Goal: Task Accomplishment & Management: Manage account settings

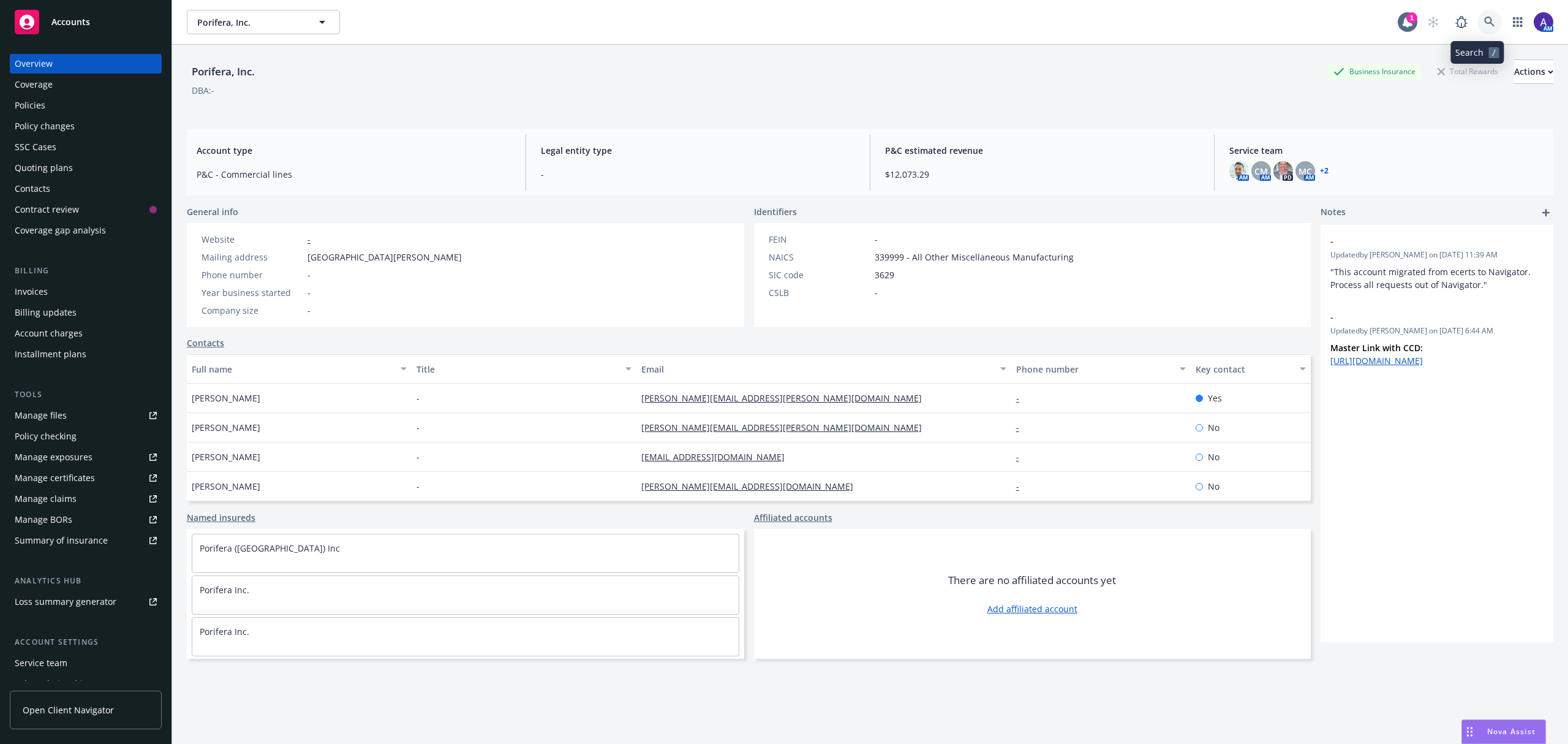
click at [1483, 23] on link at bounding box center [1489, 22] width 25 height 25
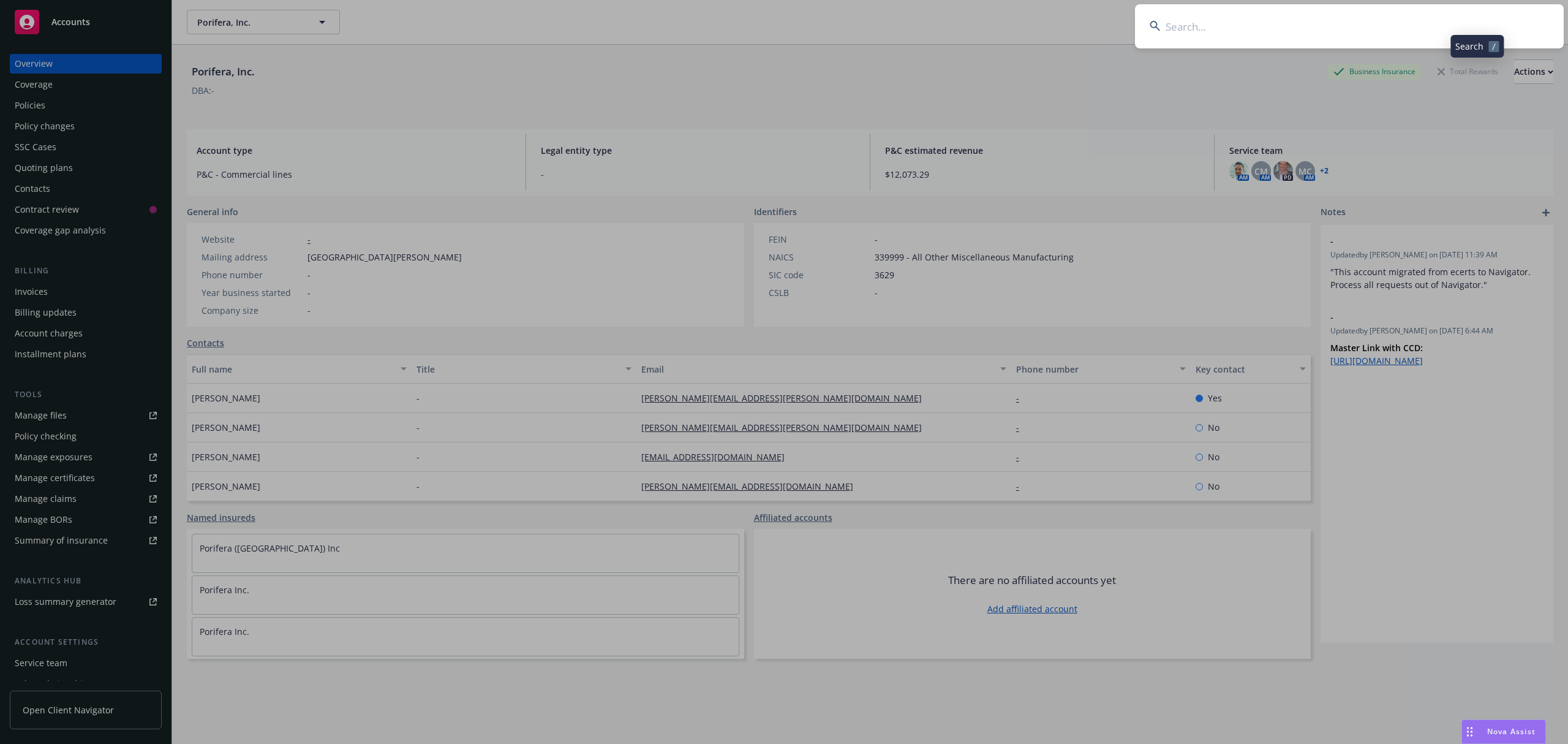
click at [1335, 22] on input at bounding box center [1350, 26] width 429 height 44
type input "[PERSON_NAME]"
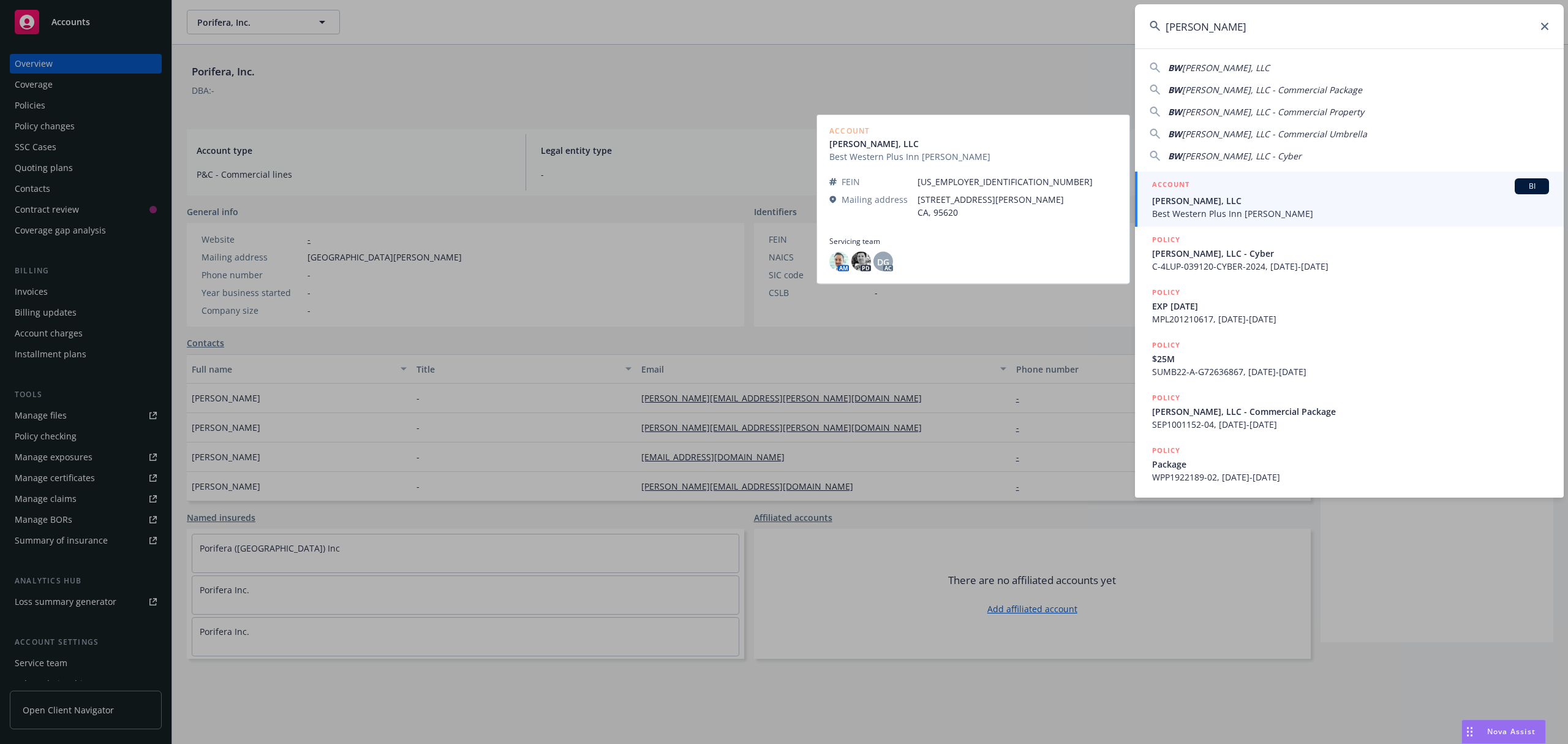
click at [1211, 204] on span "[PERSON_NAME], LLC" at bounding box center [1351, 201] width 397 height 13
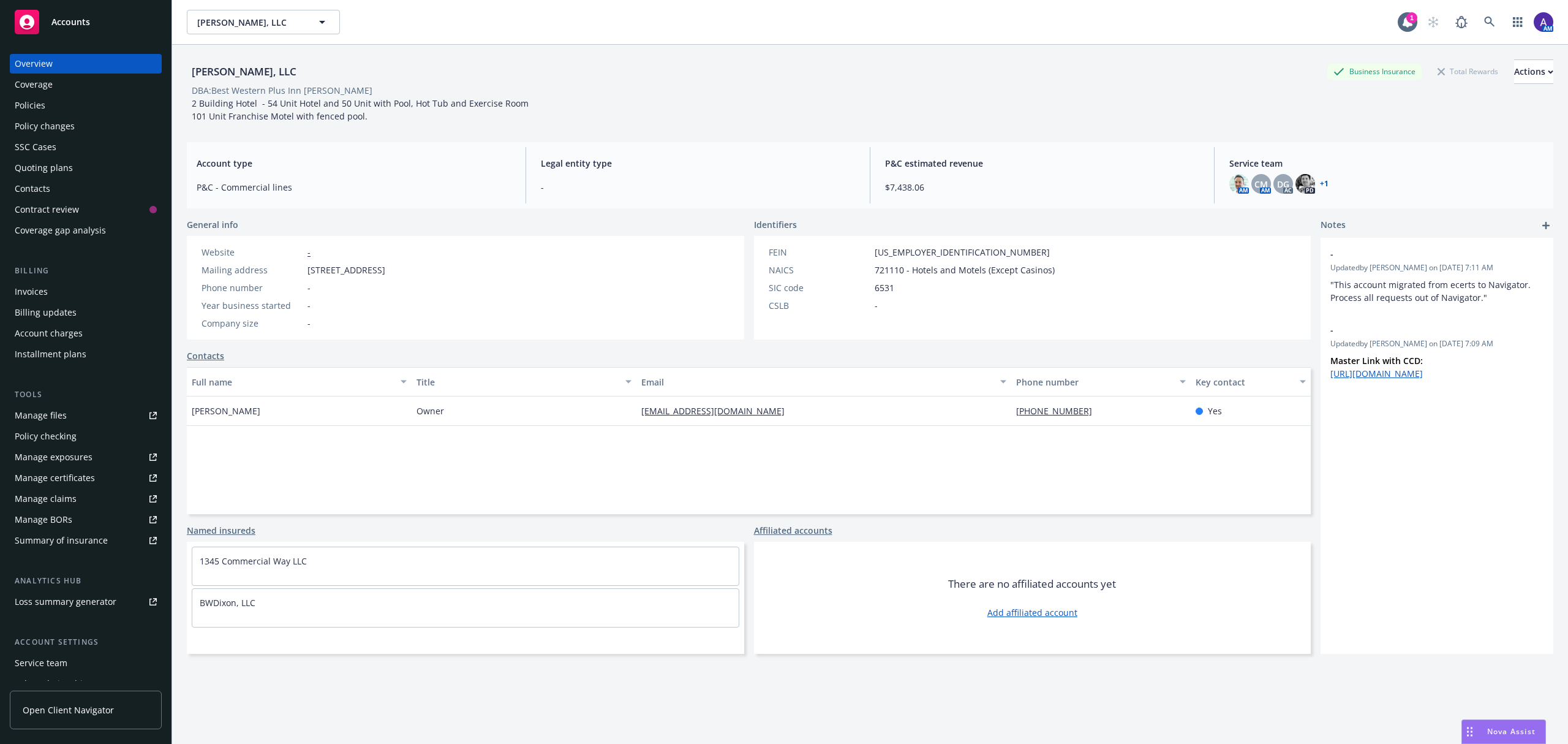
click at [29, 100] on div "Policies" at bounding box center [30, 105] width 31 height 19
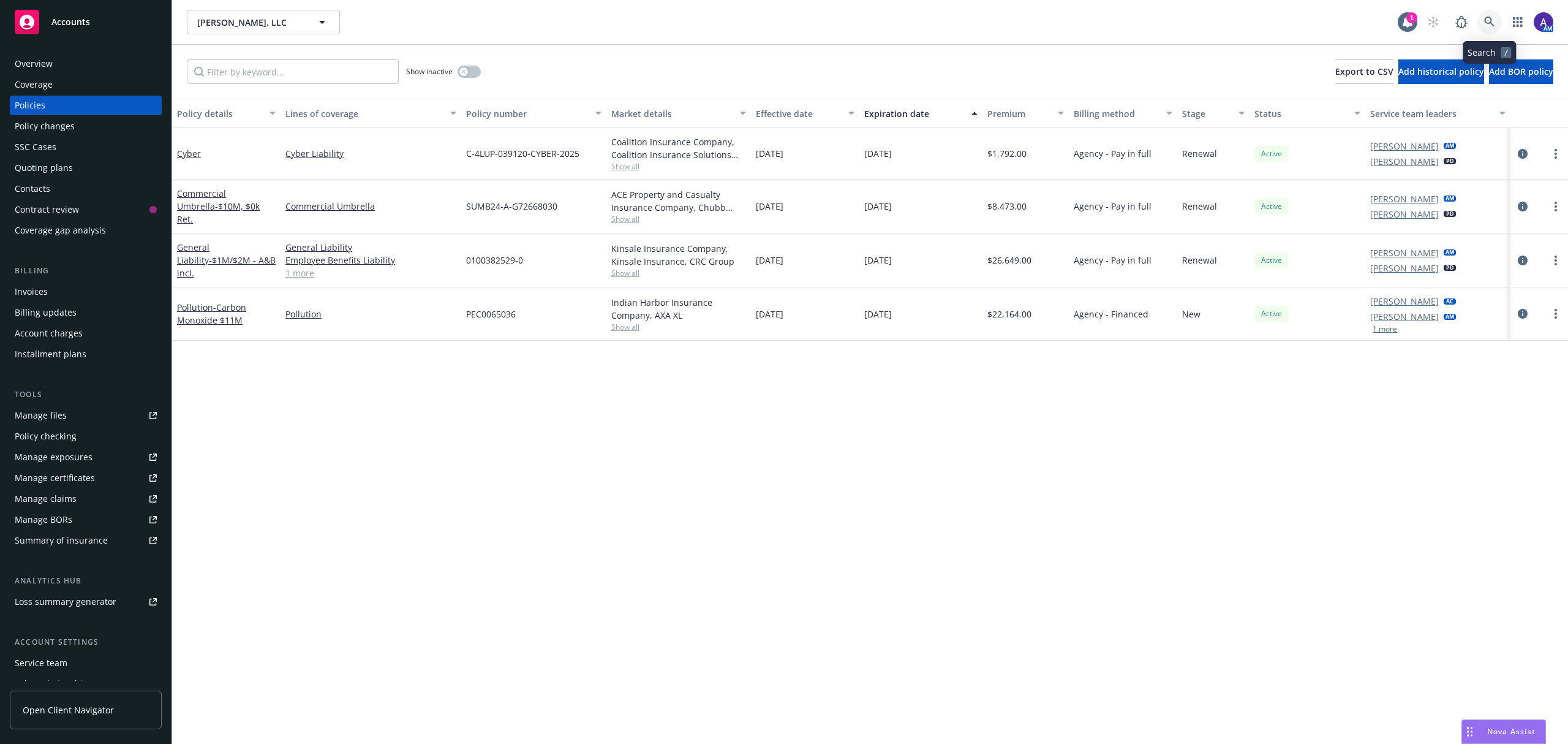
click at [1492, 22] on icon at bounding box center [1489, 22] width 11 height 11
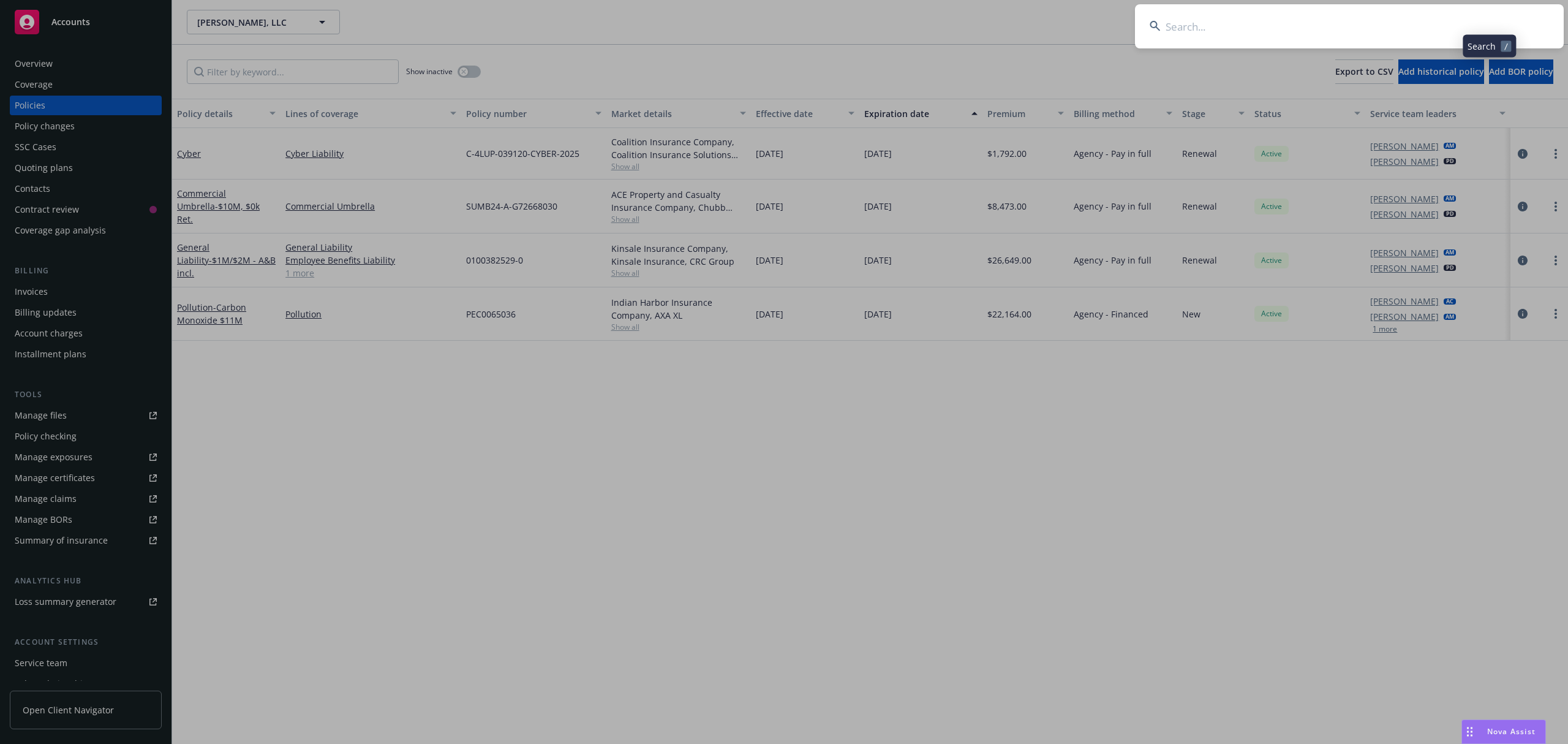
click at [1406, 22] on input at bounding box center [1350, 26] width 429 height 44
type input "WLSN"
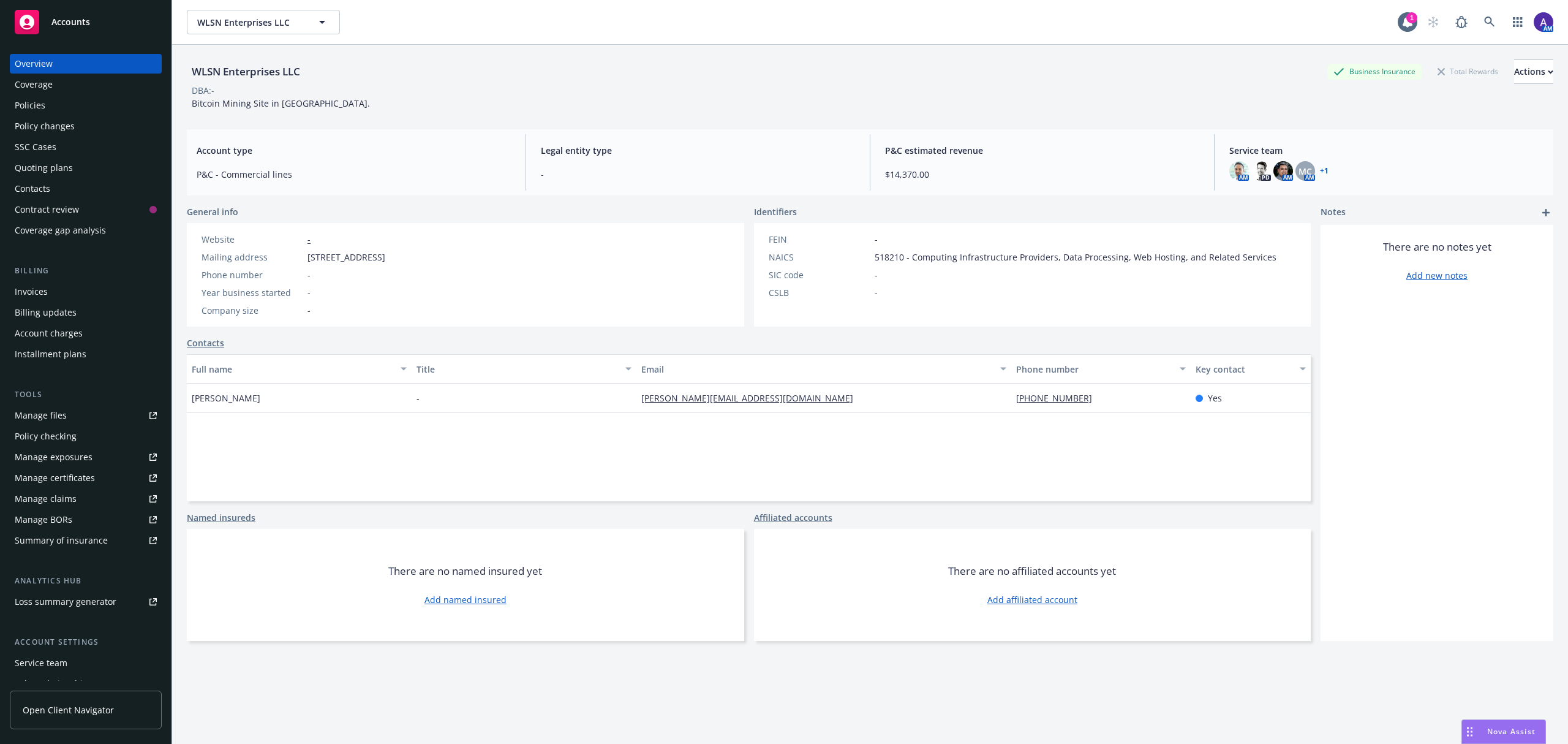
click at [52, 168] on div "Quoting plans" at bounding box center [43, 167] width 58 height 19
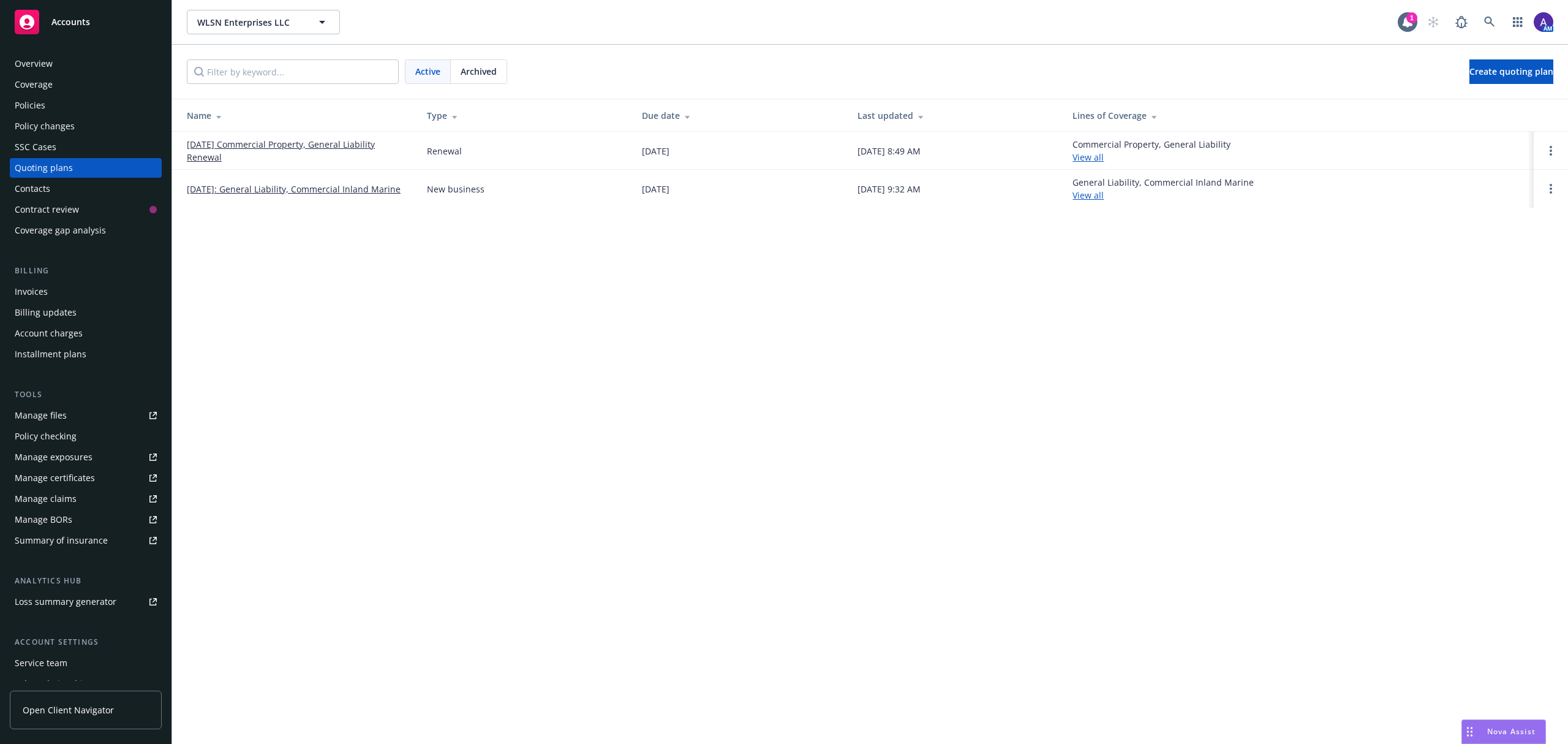
click at [219, 142] on link "[DATE] Commercial Property, General Liability Renewal" at bounding box center [297, 150] width 221 height 25
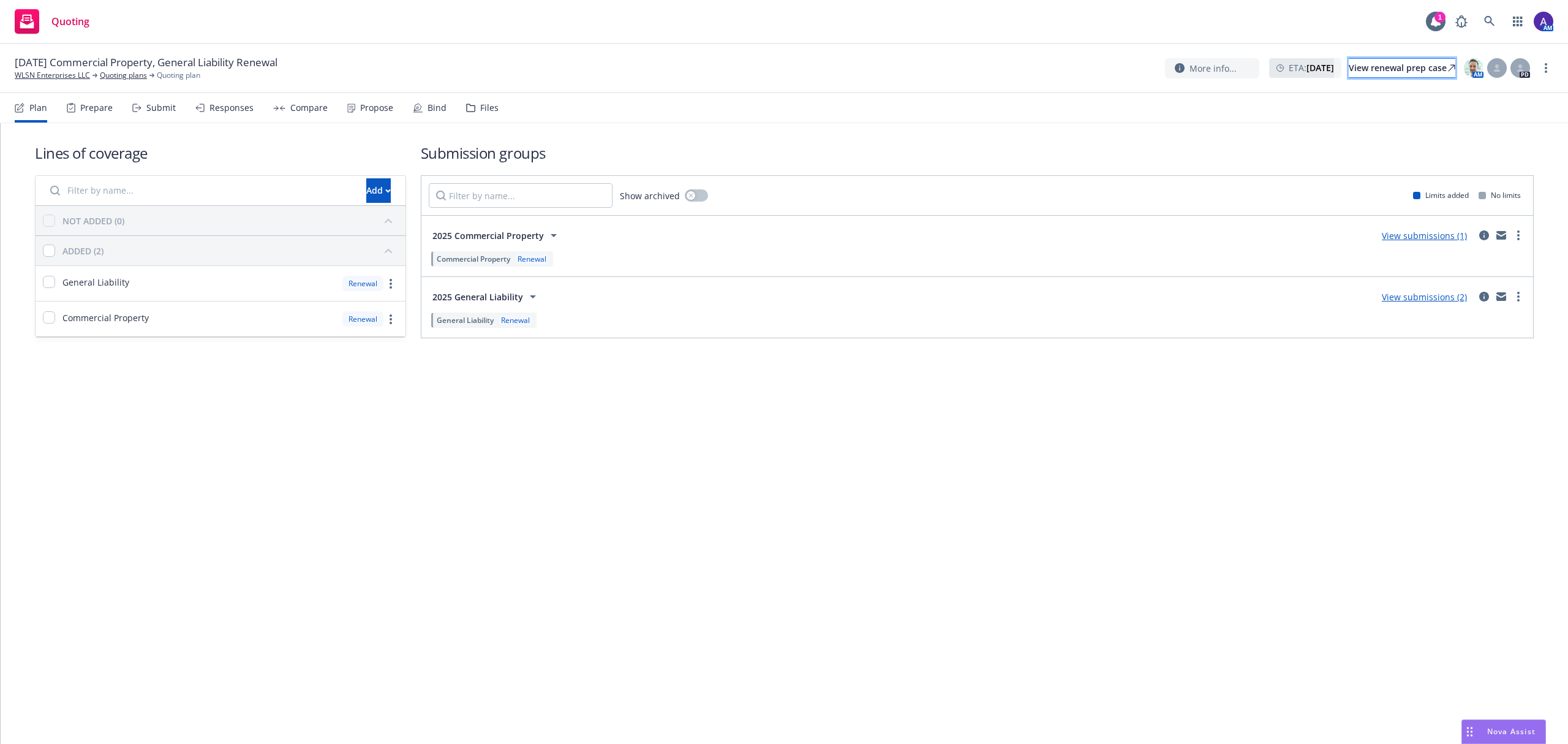
click at [1399, 67] on div "View renewal prep case" at bounding box center [1402, 68] width 106 height 19
click at [368, 107] on div "Propose" at bounding box center [376, 107] width 33 height 10
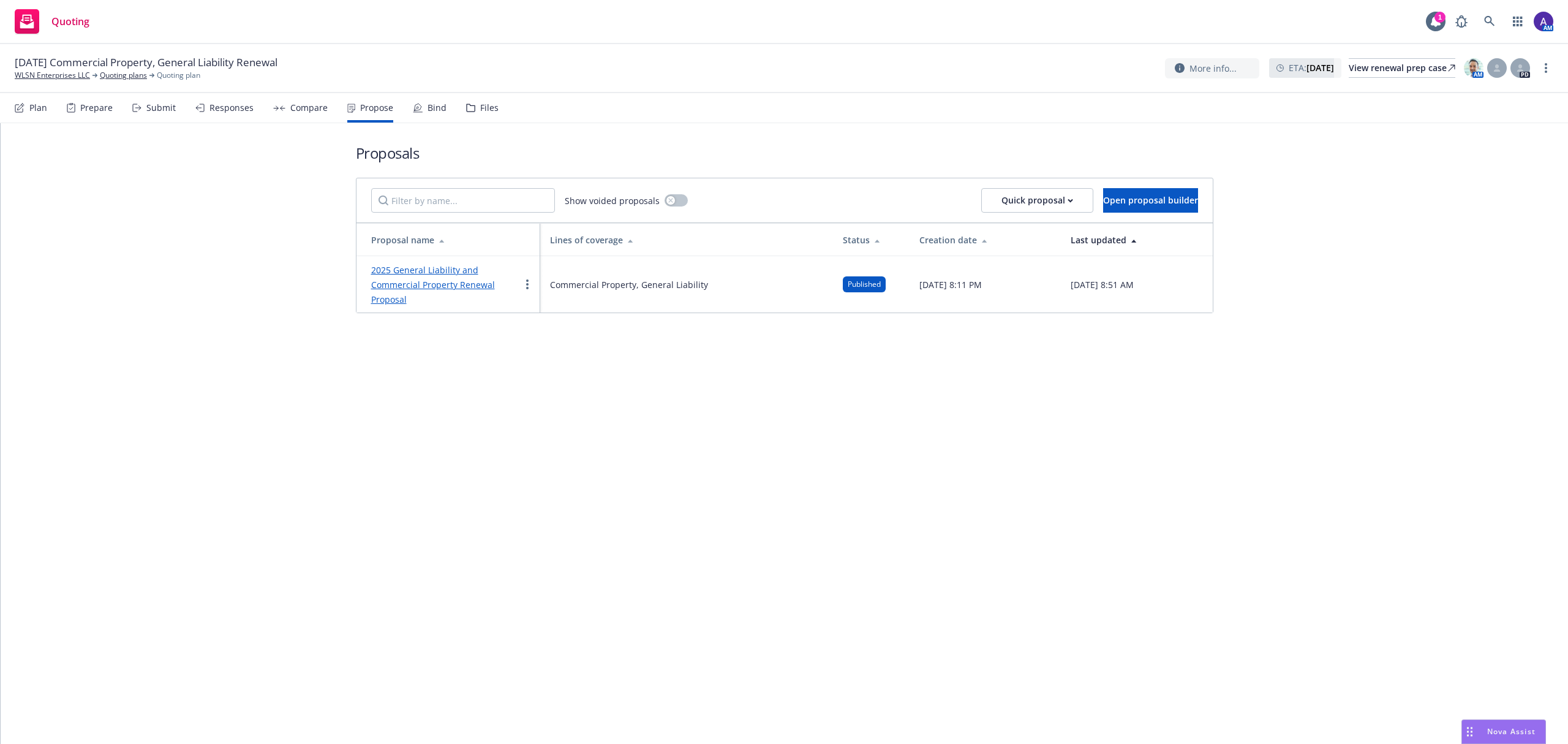
click at [442, 276] on link "2025 General Liability and Commercial Property Renewal Proposal" at bounding box center [433, 284] width 123 height 41
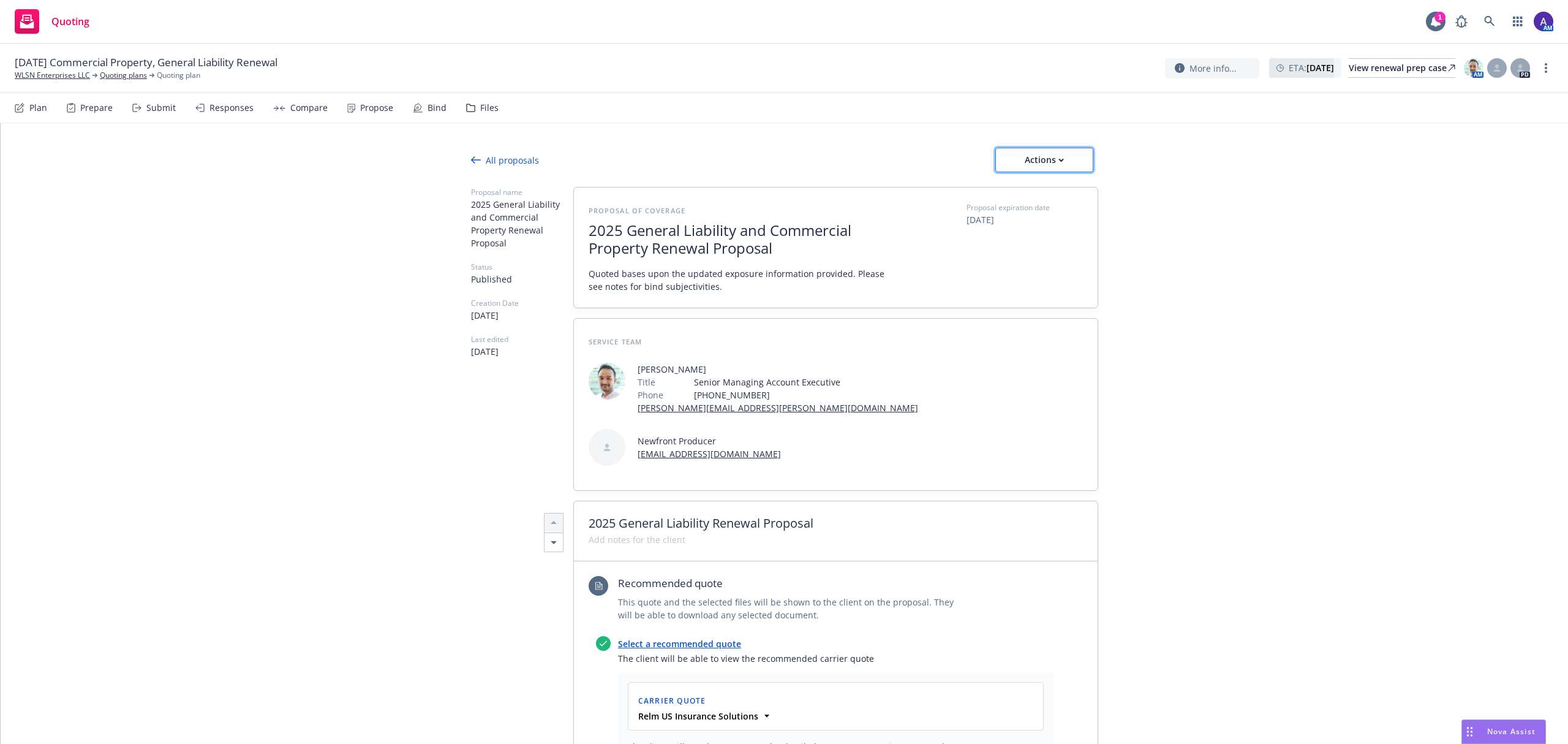
click at [1037, 160] on div "Actions" at bounding box center [1044, 160] width 58 height 23
click at [1034, 187] on span "Copy proposal link" at bounding box center [1042, 191] width 106 height 12
click at [1059, 161] on icon "button" at bounding box center [1061, 160] width 5 height 2
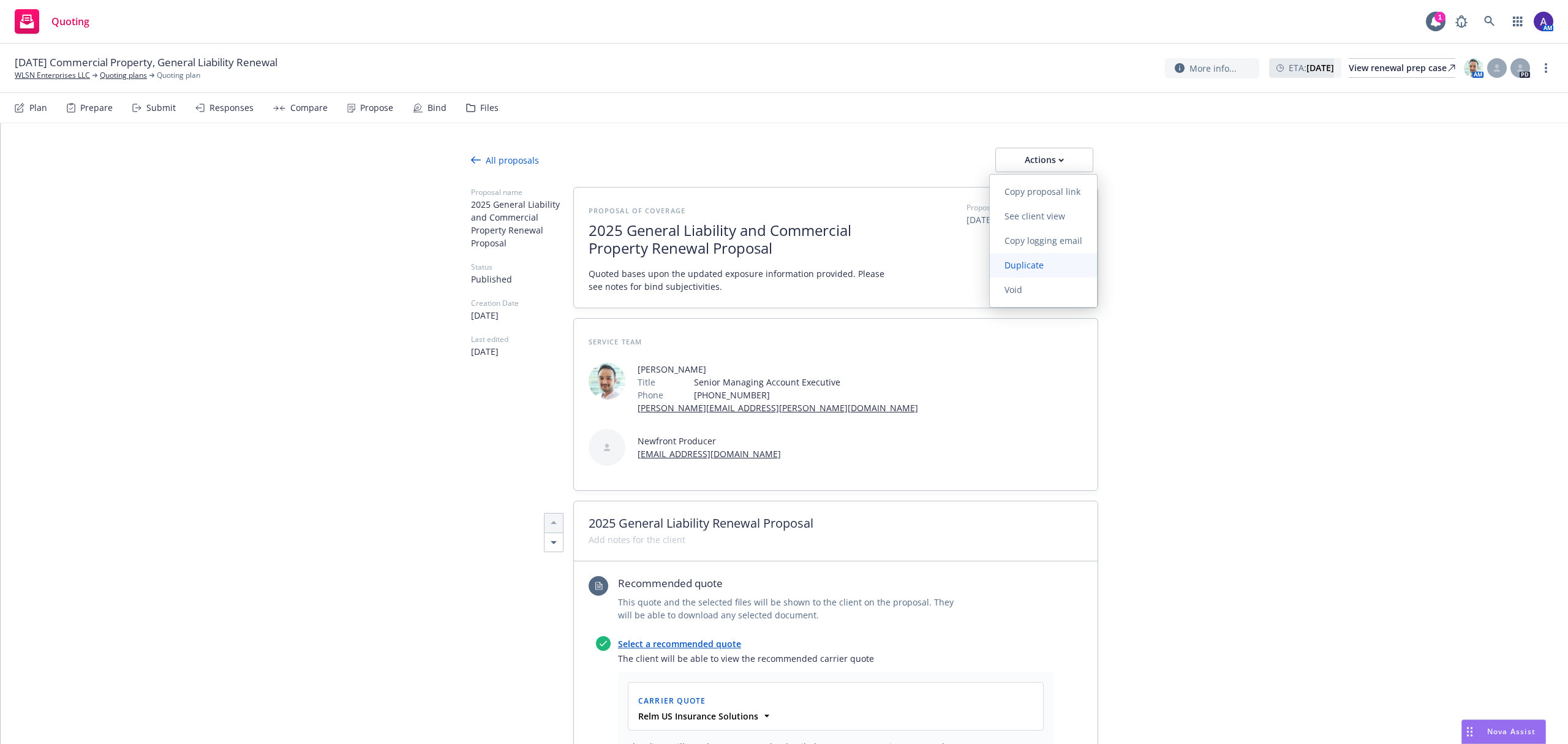
click at [1051, 265] on span "Duplicate" at bounding box center [1023, 265] width 69 height 12
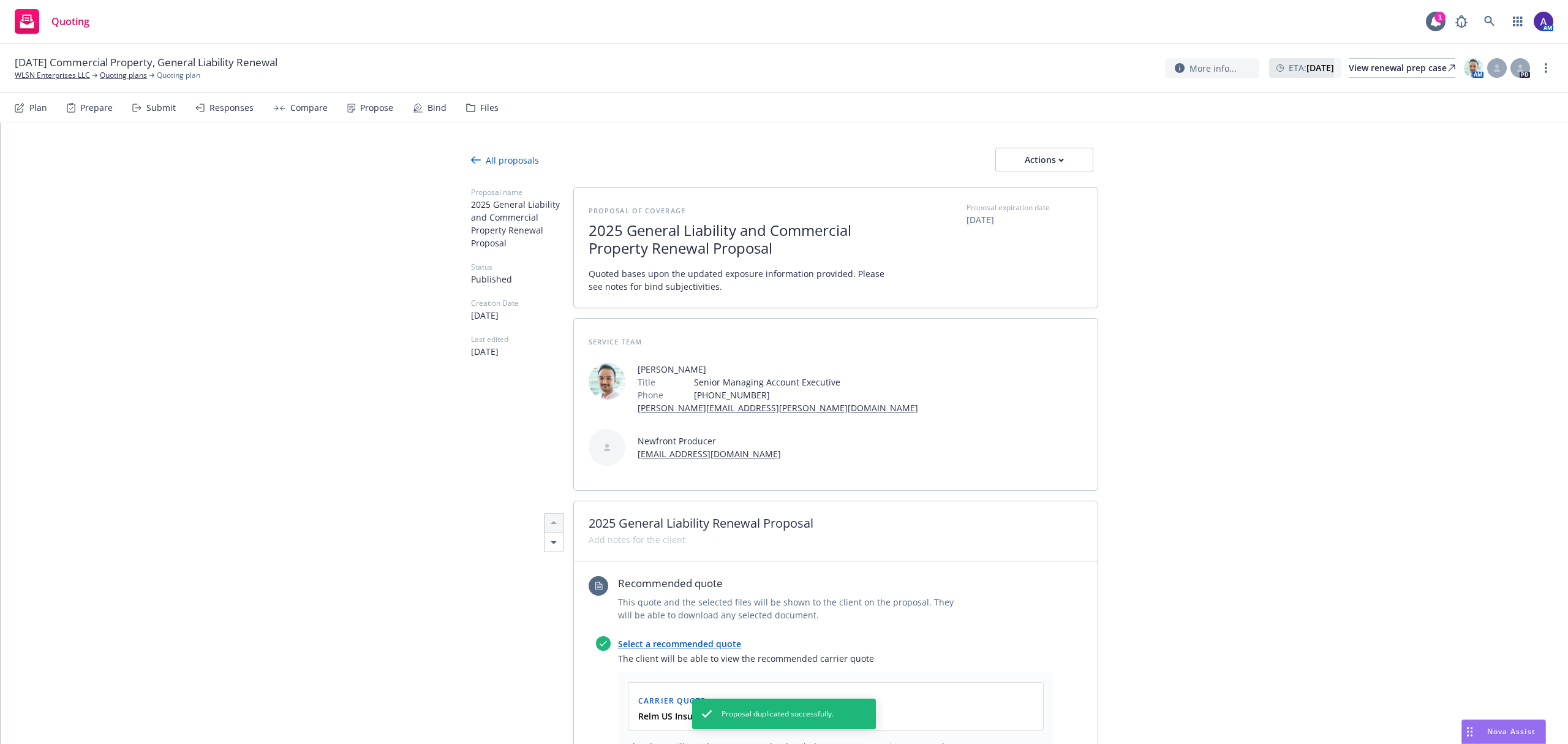
click at [498, 158] on div "All proposals" at bounding box center [505, 160] width 68 height 13
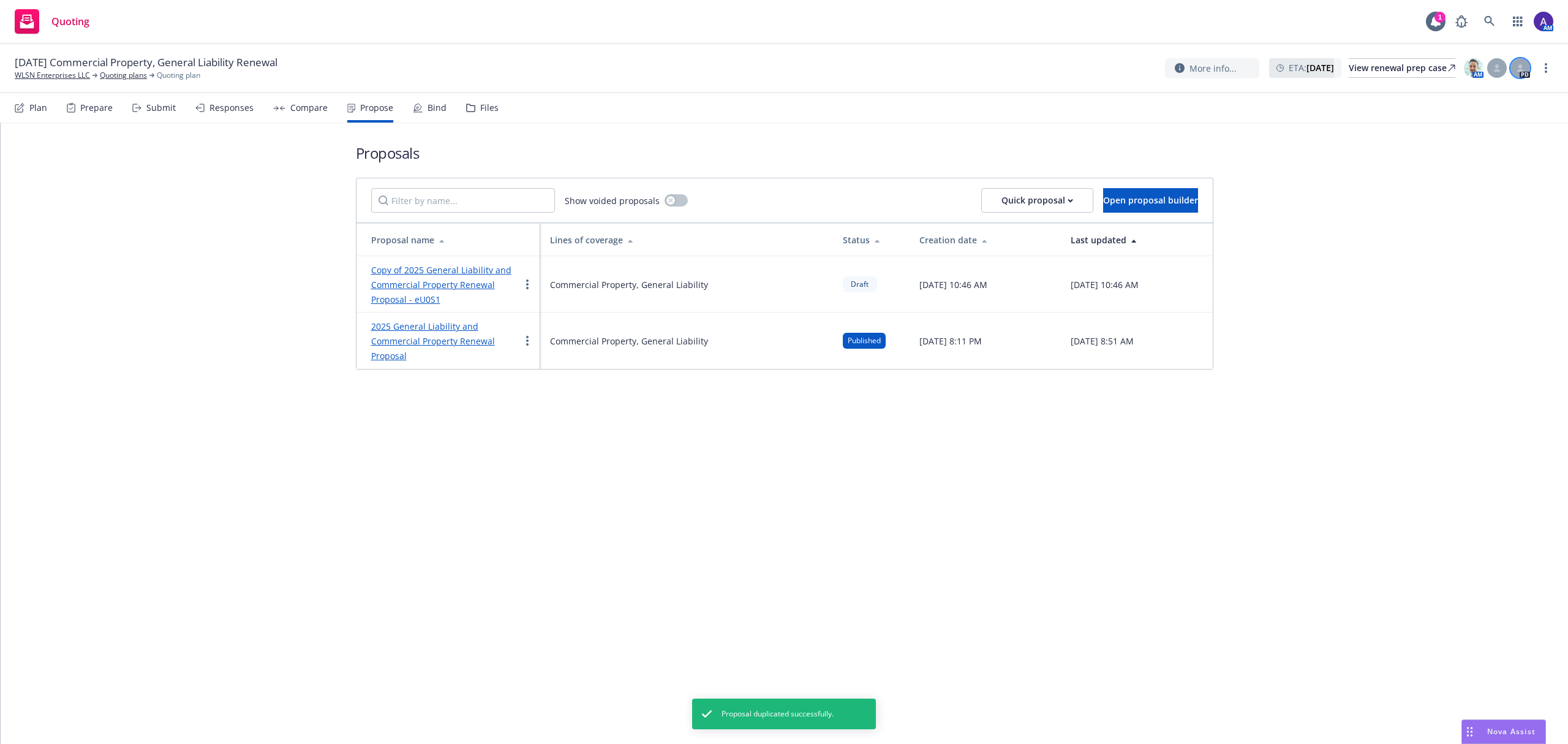
click at [1527, 71] on div at bounding box center [1519, 67] width 19 height 19
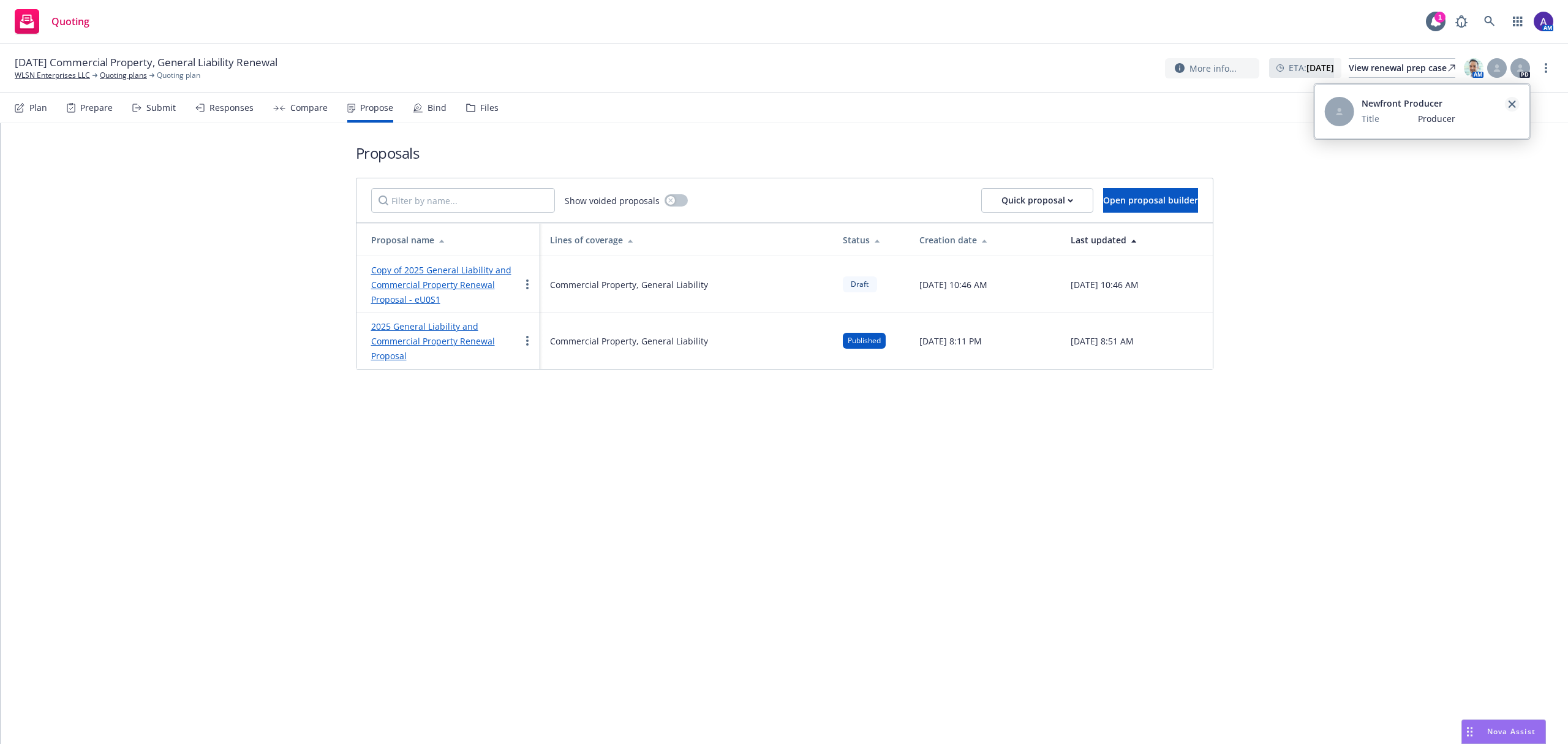
click at [1512, 106] on icon "close" at bounding box center [1512, 104] width 8 height 8
click at [1529, 67] on div at bounding box center [1519, 67] width 19 height 19
click at [1489, 52] on div "09/18/25 Commercial Property, General Liability Renewal WLSN Enterprises LLC Qu…" at bounding box center [784, 69] width 1568 height 49
click at [1474, 63] on img at bounding box center [1473, 67] width 19 height 19
click at [1493, 67] on icon at bounding box center [1497, 68] width 8 height 8
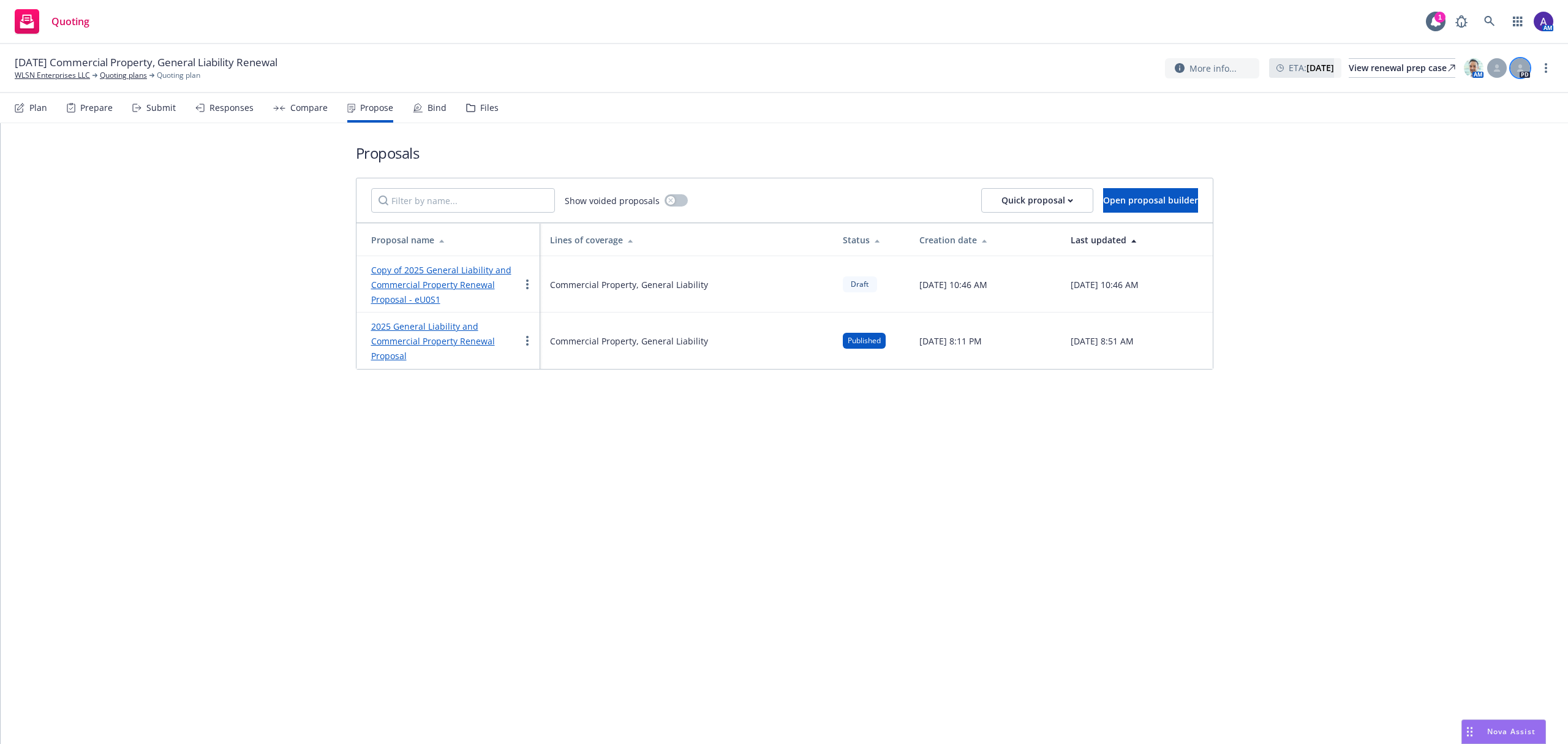
click at [1516, 72] on div at bounding box center [1519, 67] width 19 height 19
click at [407, 279] on div "Copy of 2025 General Liability and Commercial Property Renewal Proposal - eU0S1" at bounding box center [445, 284] width 149 height 44
click at [407, 285] on link "Copy of 2025 General Liability and Commercial Property Renewal Proposal - eU0S1" at bounding box center [441, 284] width 140 height 41
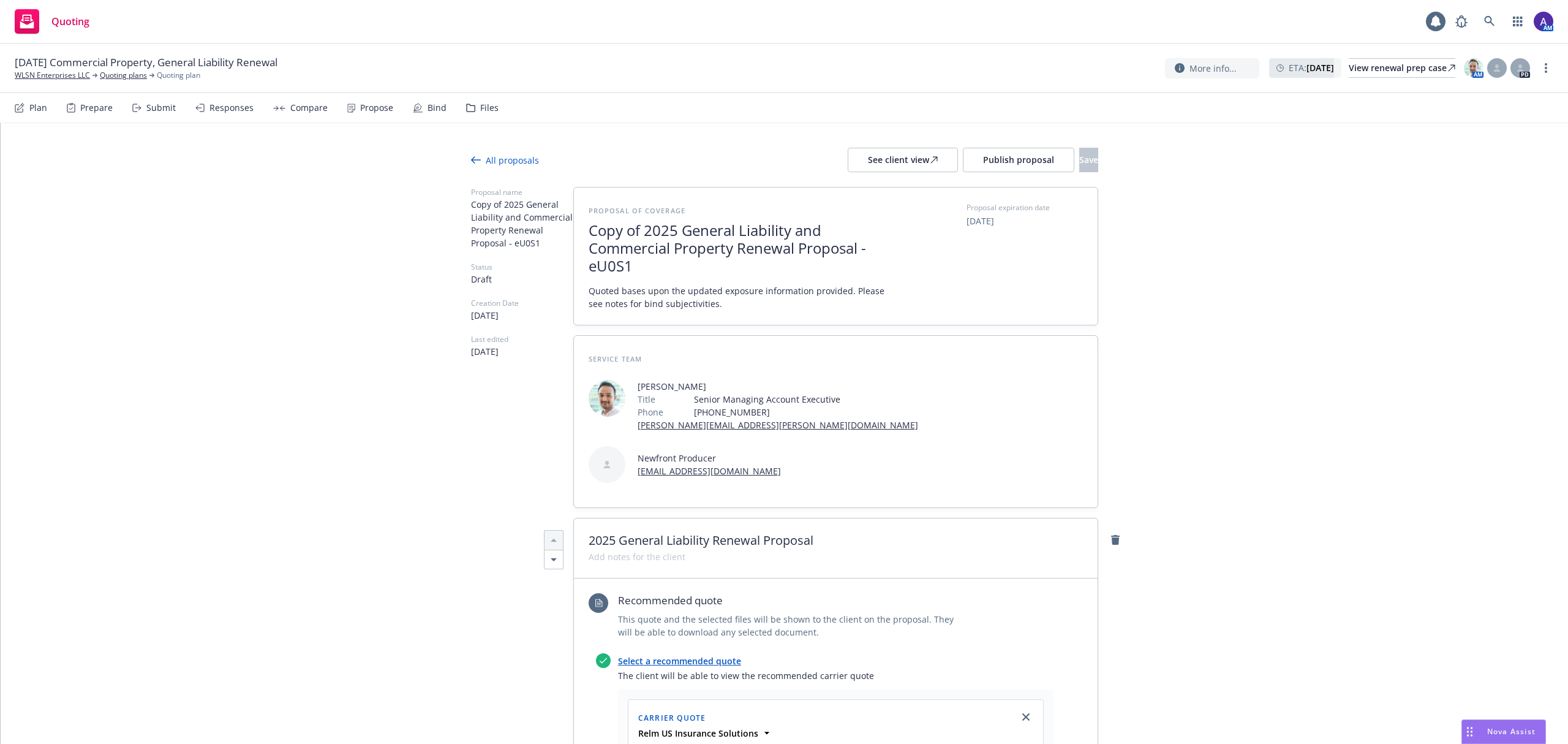
type textarea "x"
click at [644, 225] on span "Copy of 2025 General Liability and Commercial Property Renewal Proposal - eU0S1" at bounding box center [738, 248] width 300 height 52
click at [636, 226] on span "Copy of 2025 General Liability and Commercial Property Renewal Proposal - eU0S1" at bounding box center [738, 248] width 300 height 52
drag, startPoint x: 638, startPoint y: 234, endPoint x: 558, endPoint y: 236, distance: 80.0
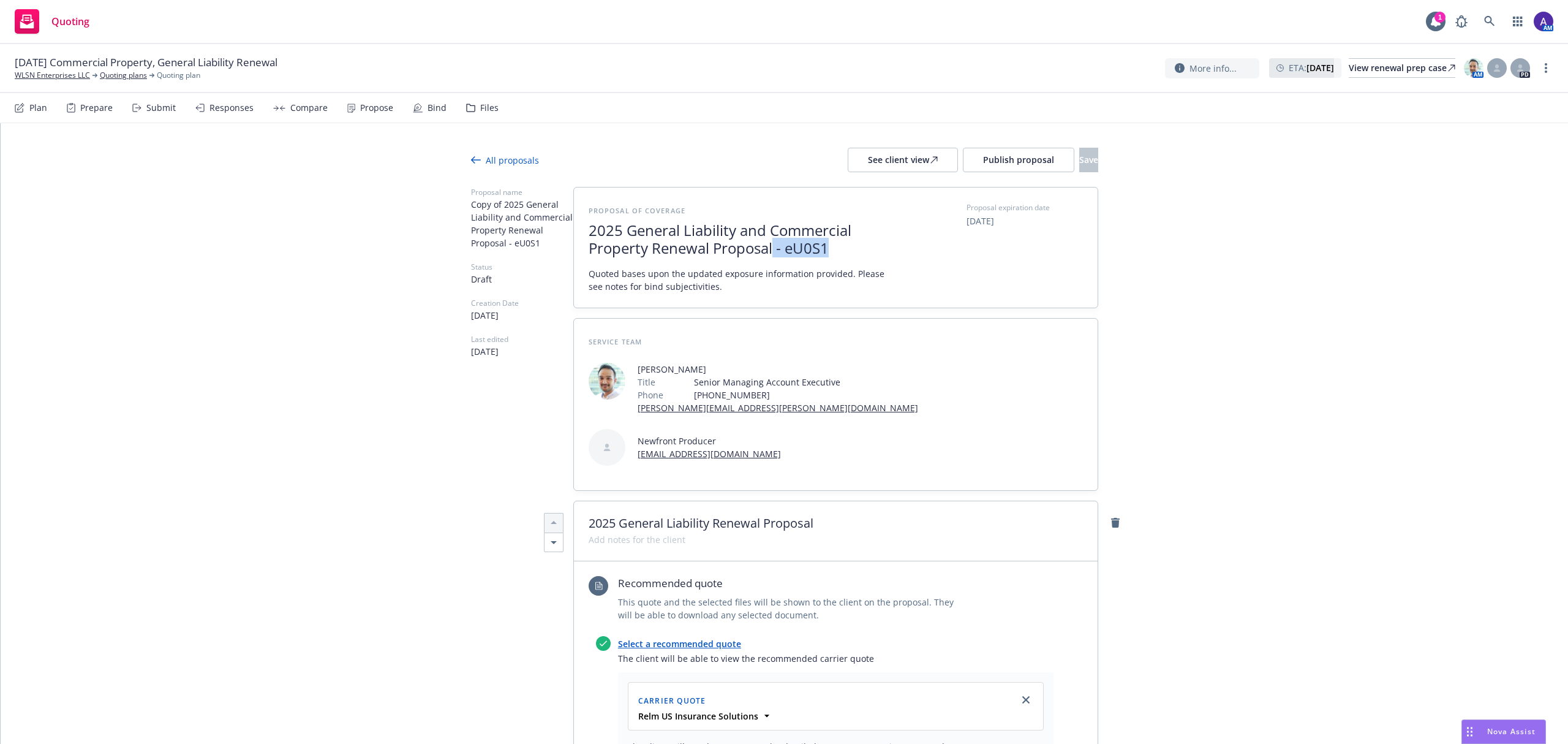
drag, startPoint x: 835, startPoint y: 253, endPoint x: 767, endPoint y: 251, distance: 68.0
click at [767, 251] on span "2025 General Liability and Commercial Property Renewal Proposal - eU0S1" at bounding box center [738, 239] width 300 height 36
click at [692, 245] on span "2025 General Liability and Commercial Property Renewal Proposal" at bounding box center [738, 239] width 300 height 36
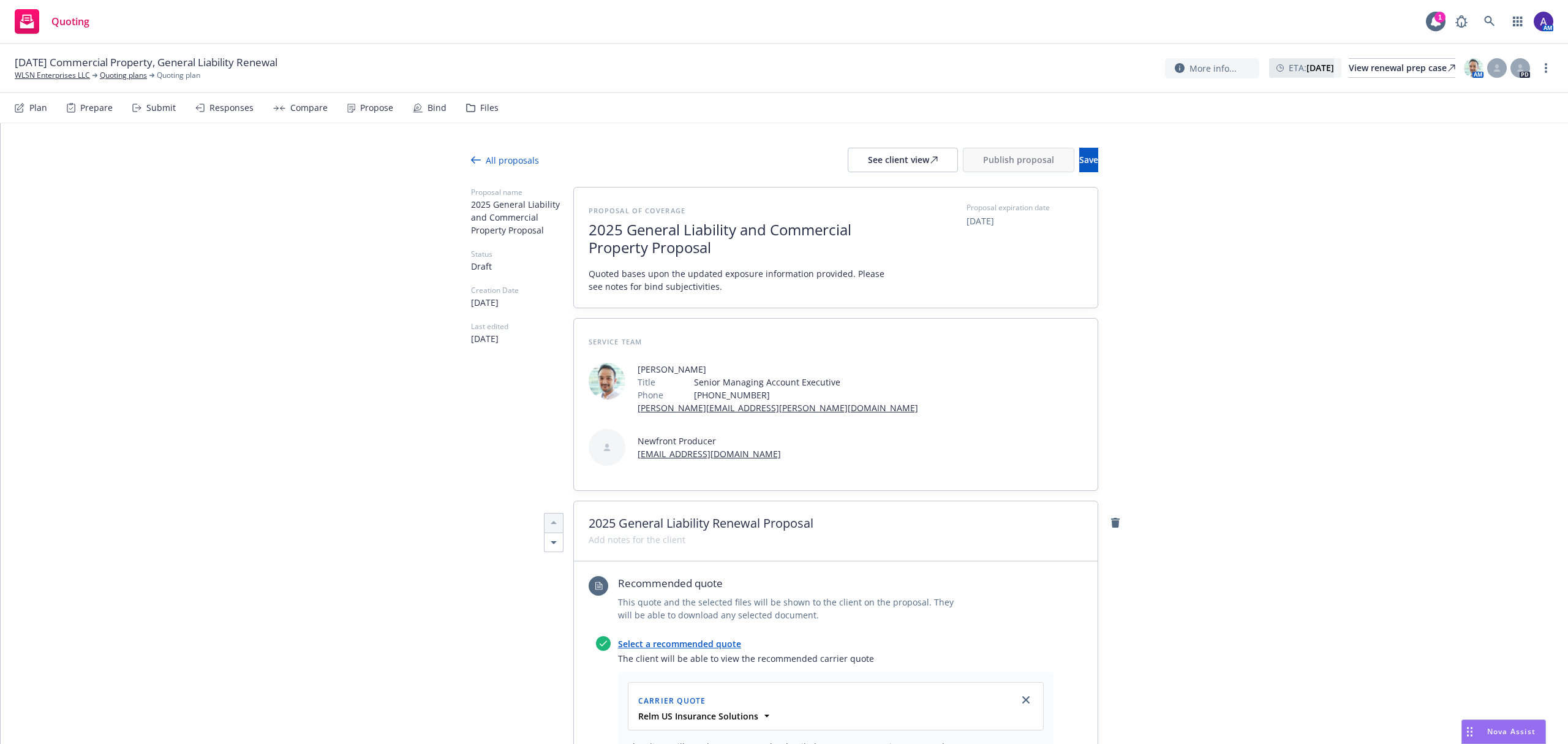
click at [578, 225] on div "Proposal of coverage 2025 General Liability and Commercial Property Proposal Qu…" at bounding box center [835, 248] width 524 height 120
click at [588, 225] on span "2025 General Liability and Commercial Property Proposal" at bounding box center [738, 239] width 300 height 36
click at [1079, 169] on button "Save" at bounding box center [1088, 160] width 19 height 25
click at [990, 165] on button "Publish proposal" at bounding box center [1018, 160] width 112 height 25
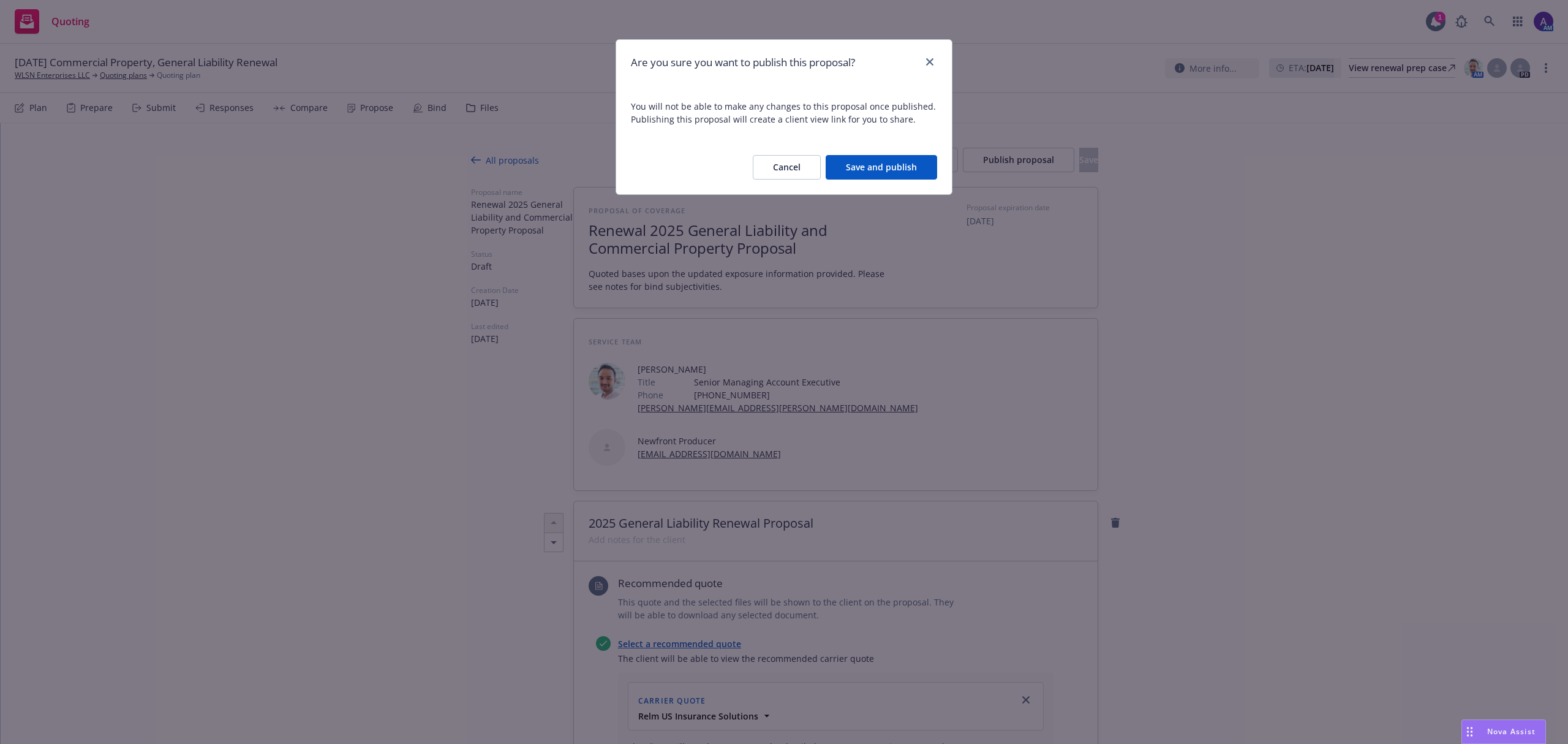
click at [897, 167] on button "Save and publish" at bounding box center [882, 167] width 112 height 25
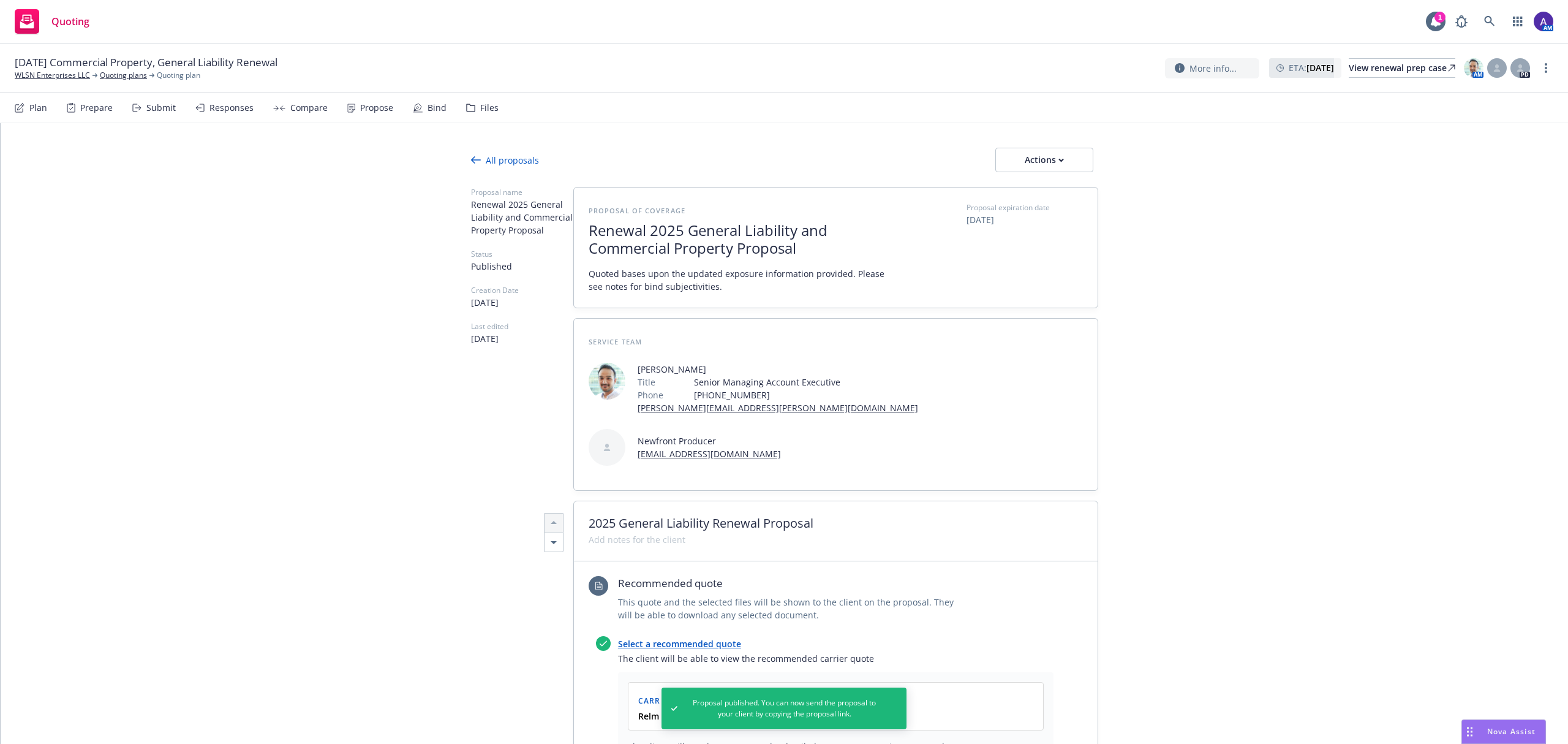
click at [505, 161] on div "All proposals" at bounding box center [505, 160] width 68 height 13
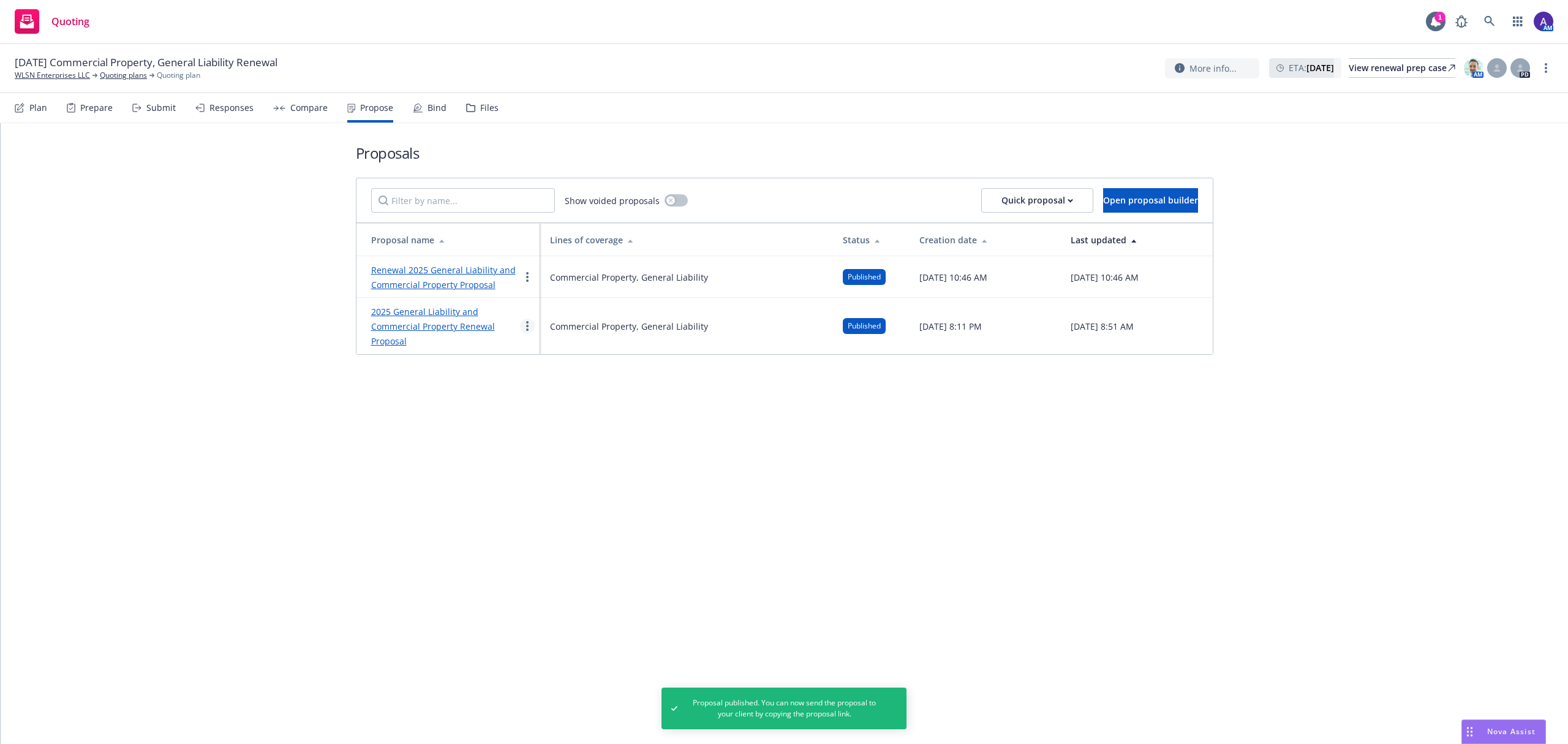
click at [530, 329] on link "more" at bounding box center [527, 326] width 15 height 15
click at [550, 427] on span "Void" at bounding box center [544, 430] width 47 height 12
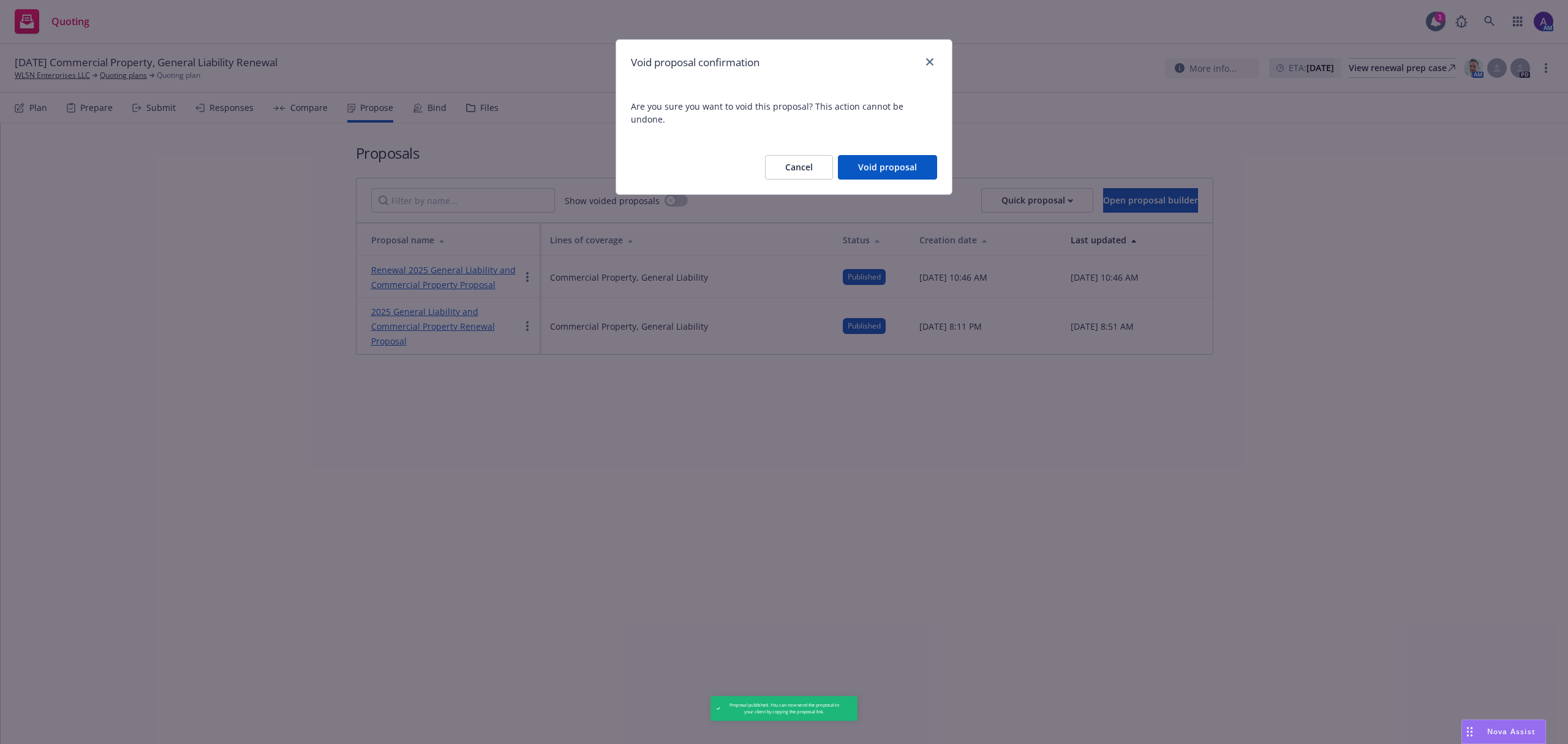
click at [878, 158] on button "Void proposal" at bounding box center [887, 167] width 99 height 25
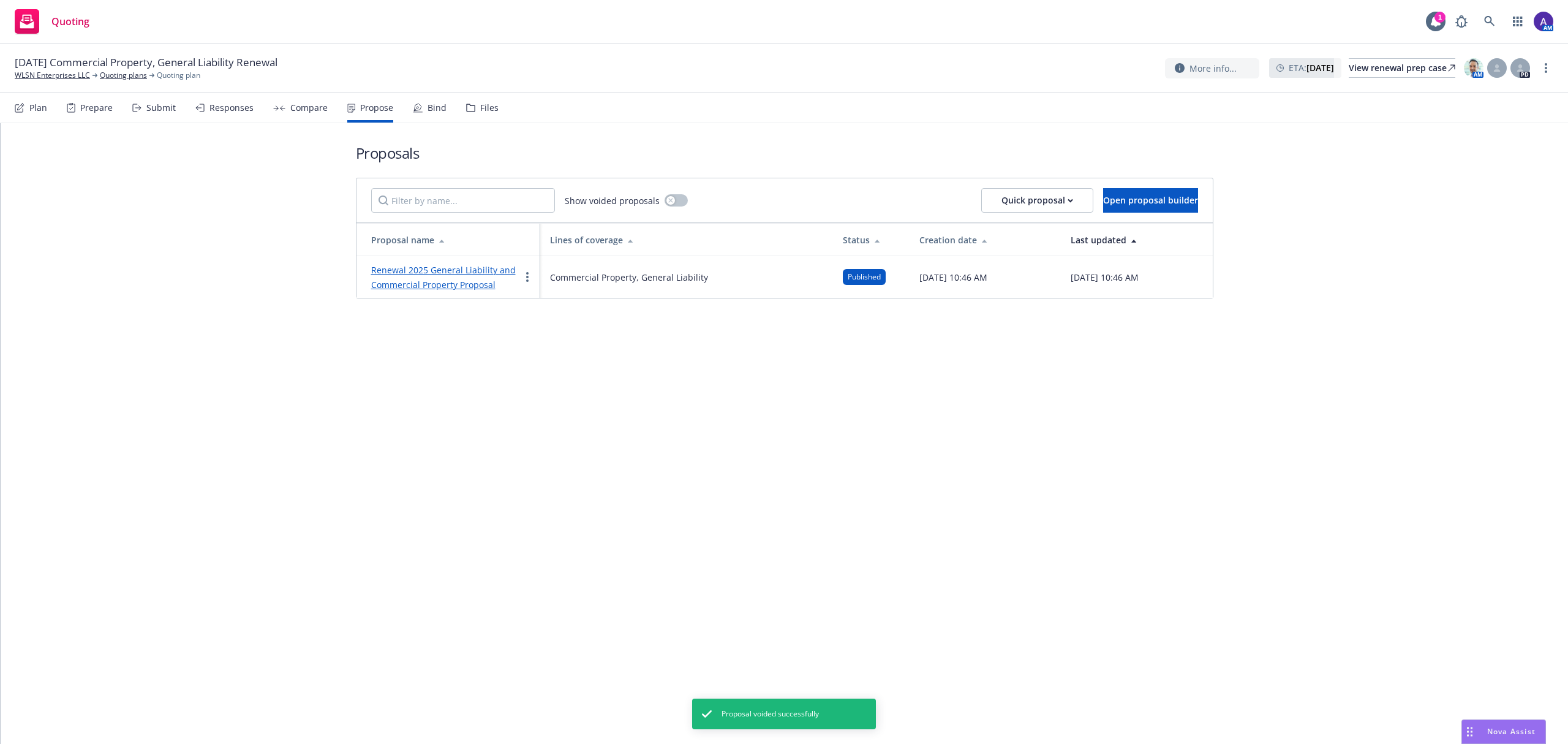
click at [427, 285] on link "Renewal 2025 General Liability and Commercial Property Proposal" at bounding box center [443, 277] width 144 height 26
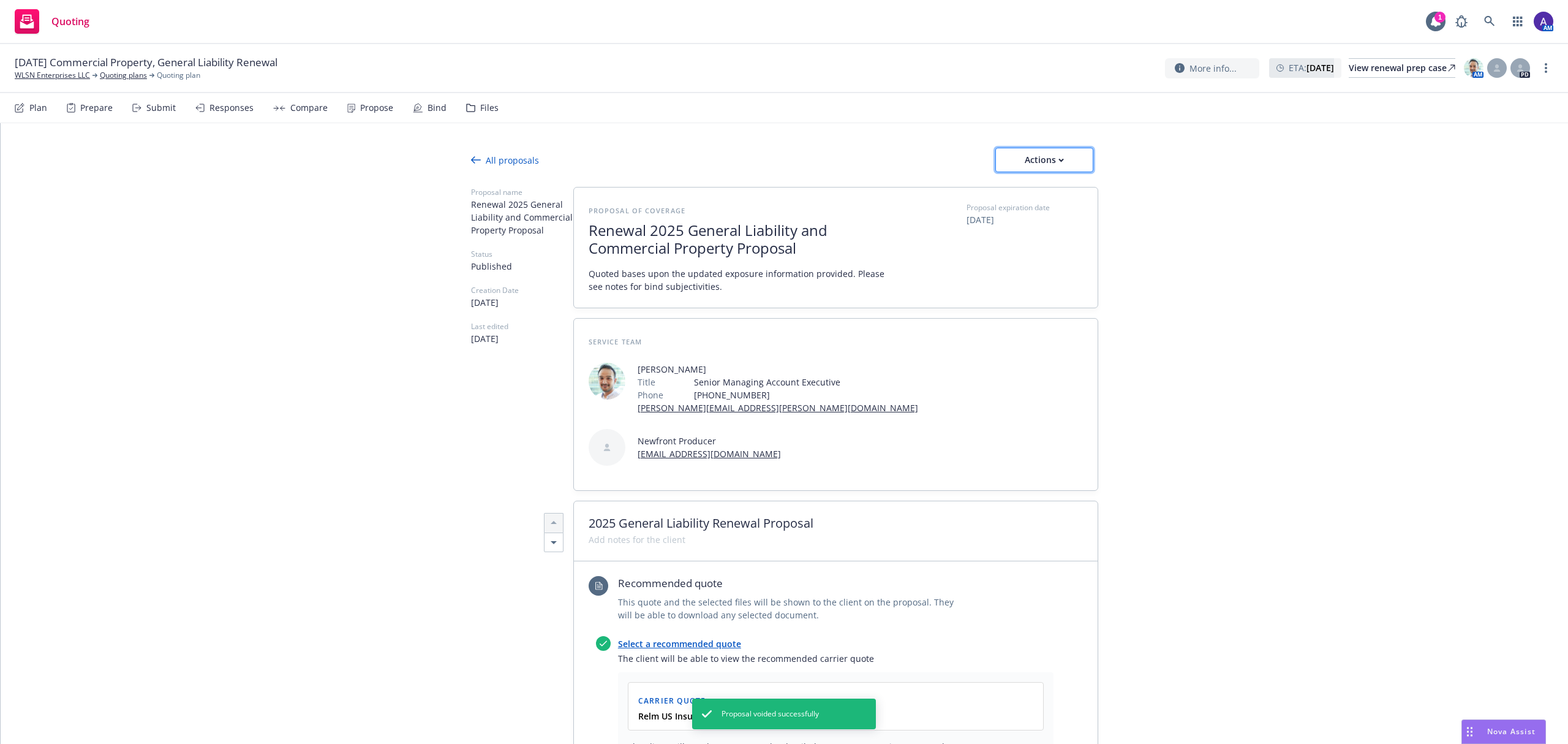
click at [1058, 161] on icon "button" at bounding box center [1061, 161] width 5 height 5
click at [1051, 191] on span "Copy proposal link" at bounding box center [1042, 191] width 106 height 12
type textarea "x"
click at [58, 75] on link "WLSN Enterprises LLC" at bounding box center [52, 76] width 76 height 11
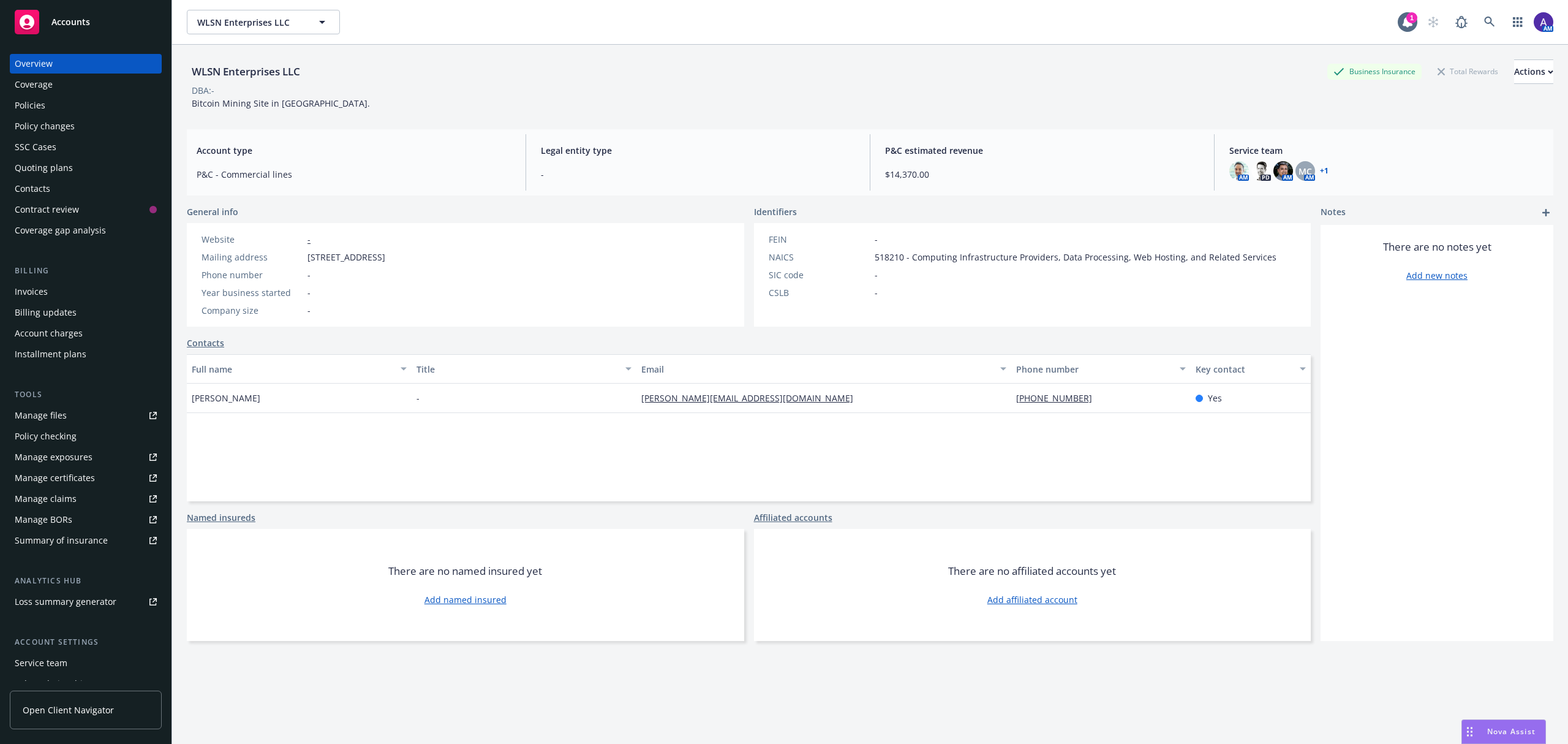
click at [38, 296] on div "Invoices" at bounding box center [31, 291] width 33 height 19
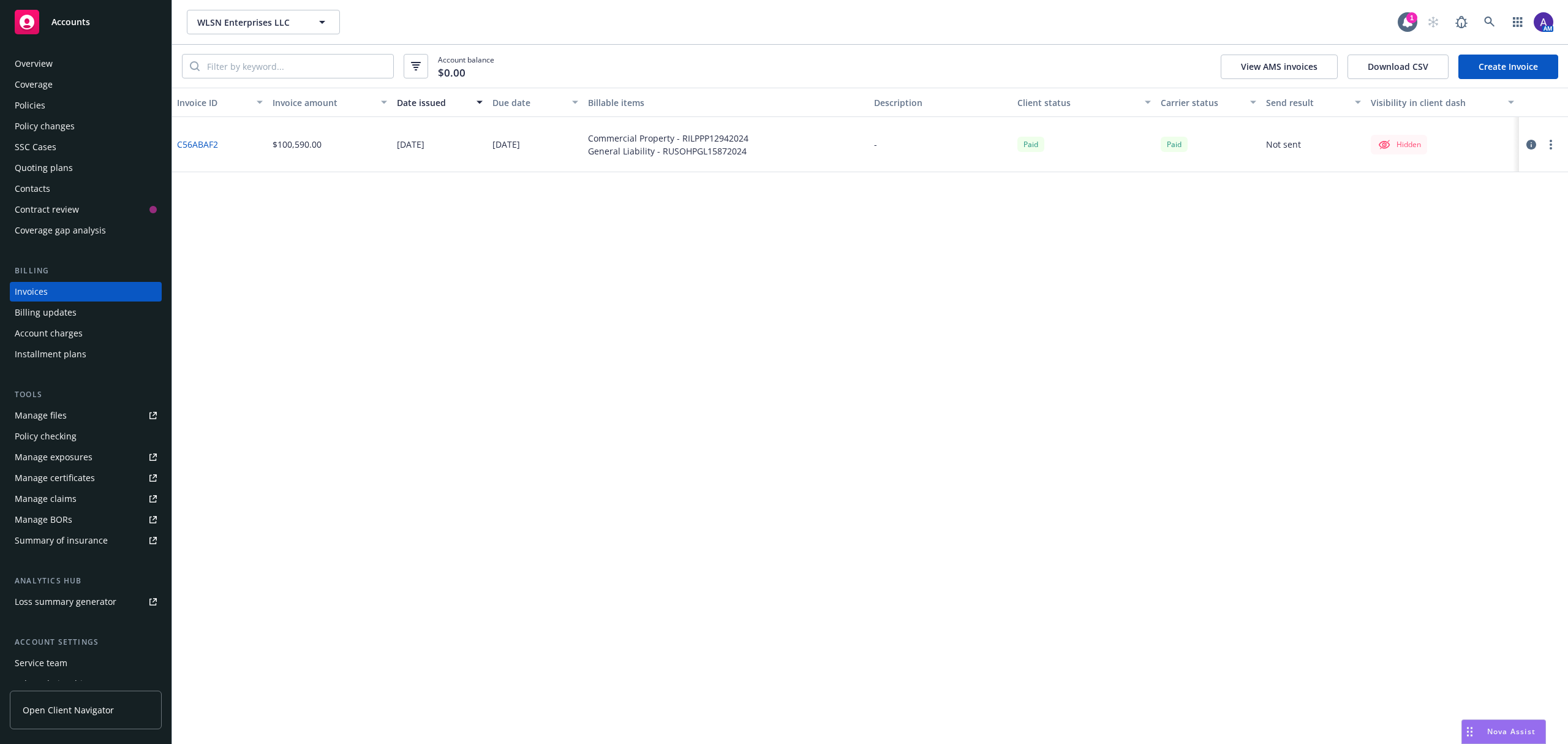
click at [191, 143] on link "C56ABAF2" at bounding box center [197, 144] width 41 height 13
click at [1492, 25] on icon at bounding box center [1489, 22] width 11 height 11
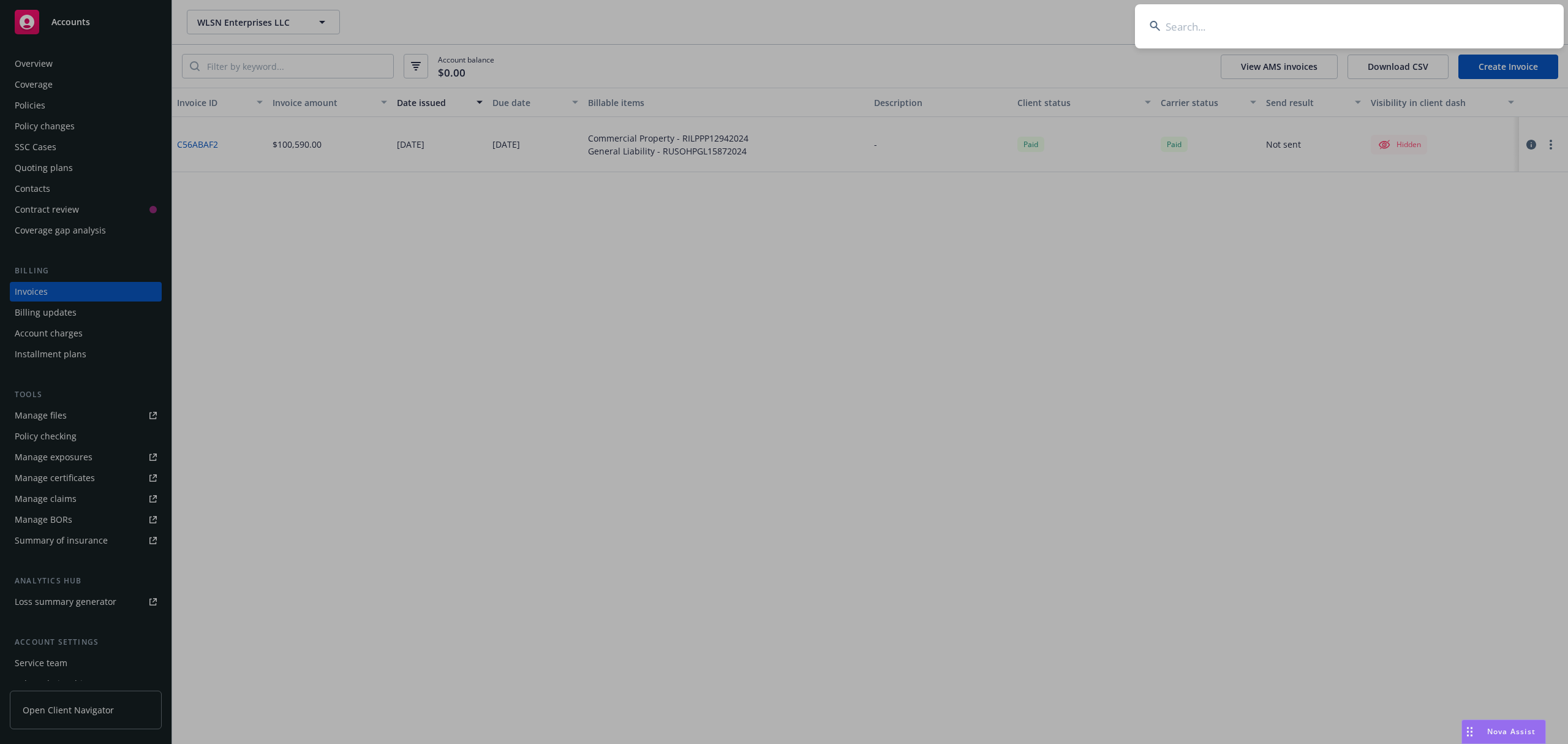
click at [1431, 17] on input at bounding box center [1350, 26] width 429 height 44
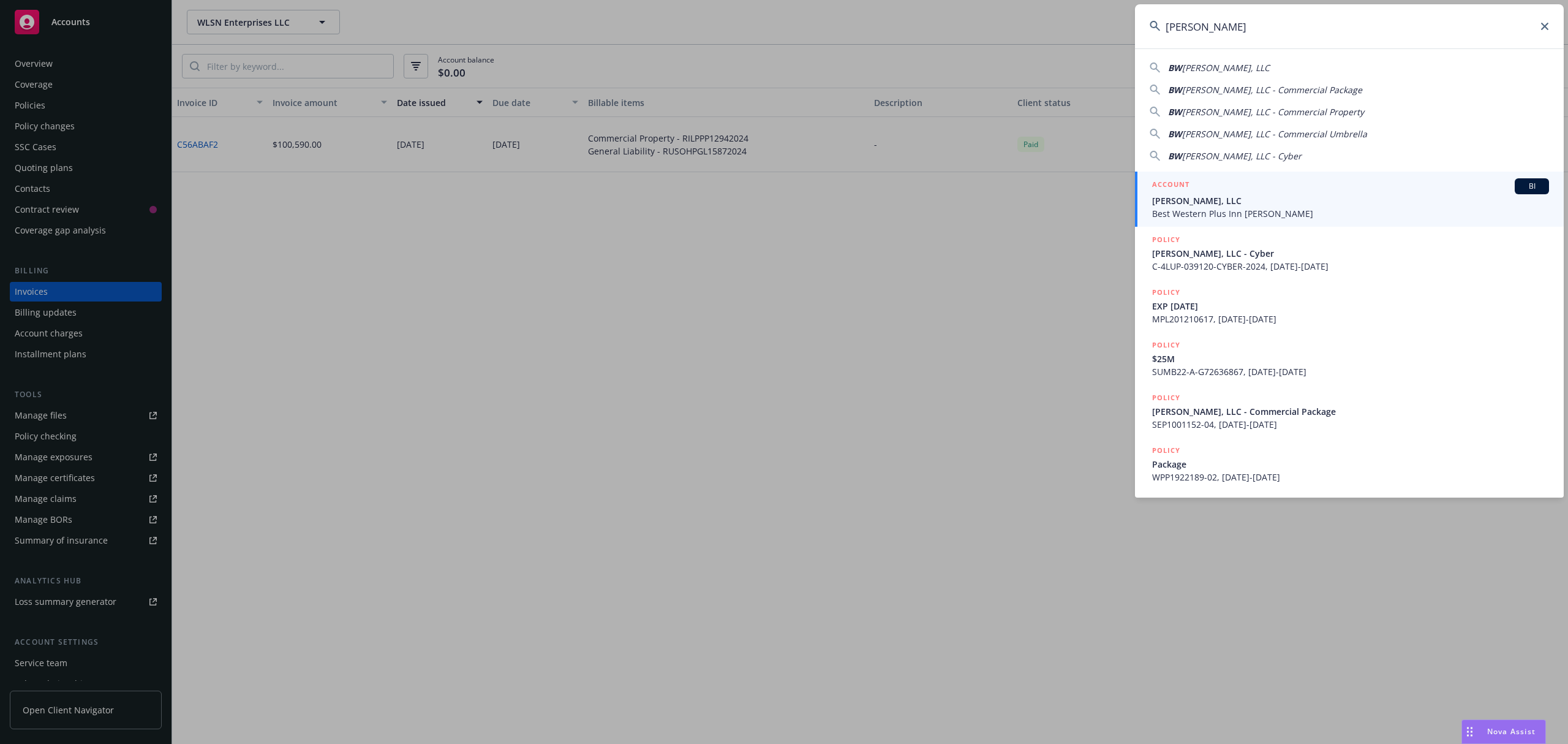
type input "BW dixon"
click at [1318, 187] on div "ACCOUNT BI" at bounding box center [1351, 186] width 397 height 16
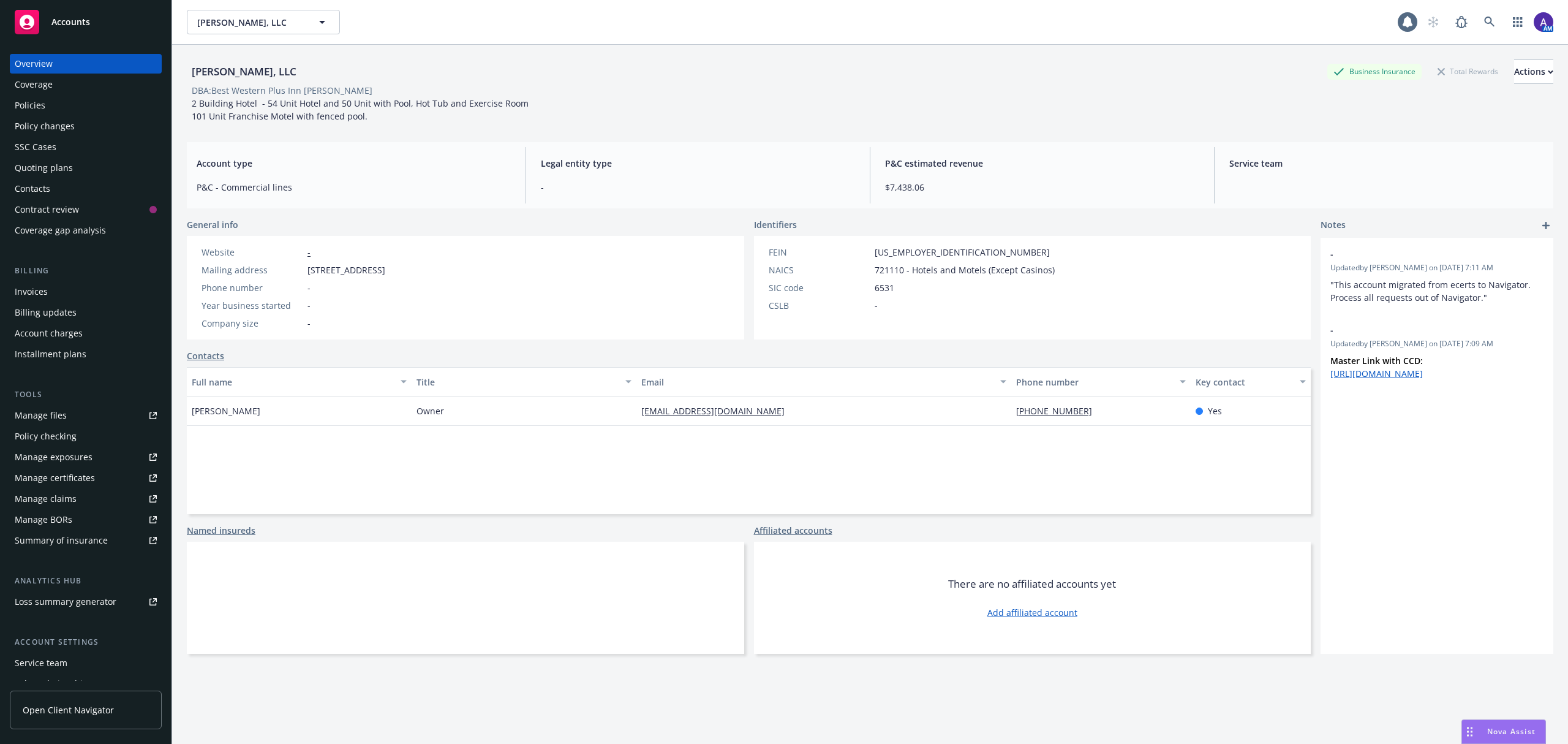
click at [61, 101] on div "Policies" at bounding box center [86, 105] width 142 height 19
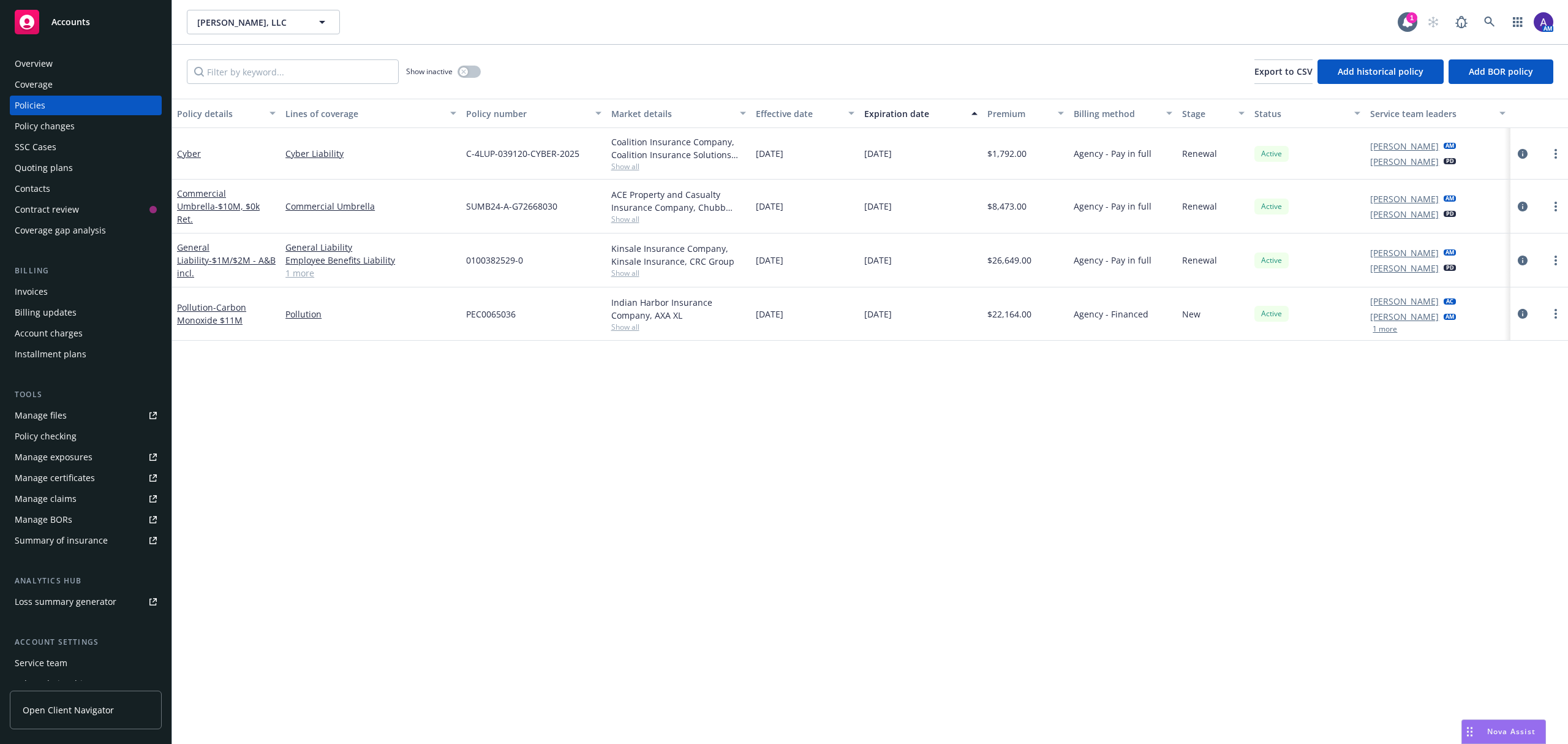
click at [481, 65] on div "Show inactive" at bounding box center [443, 72] width 75 height 25
click at [476, 67] on button "button" at bounding box center [469, 72] width 23 height 12
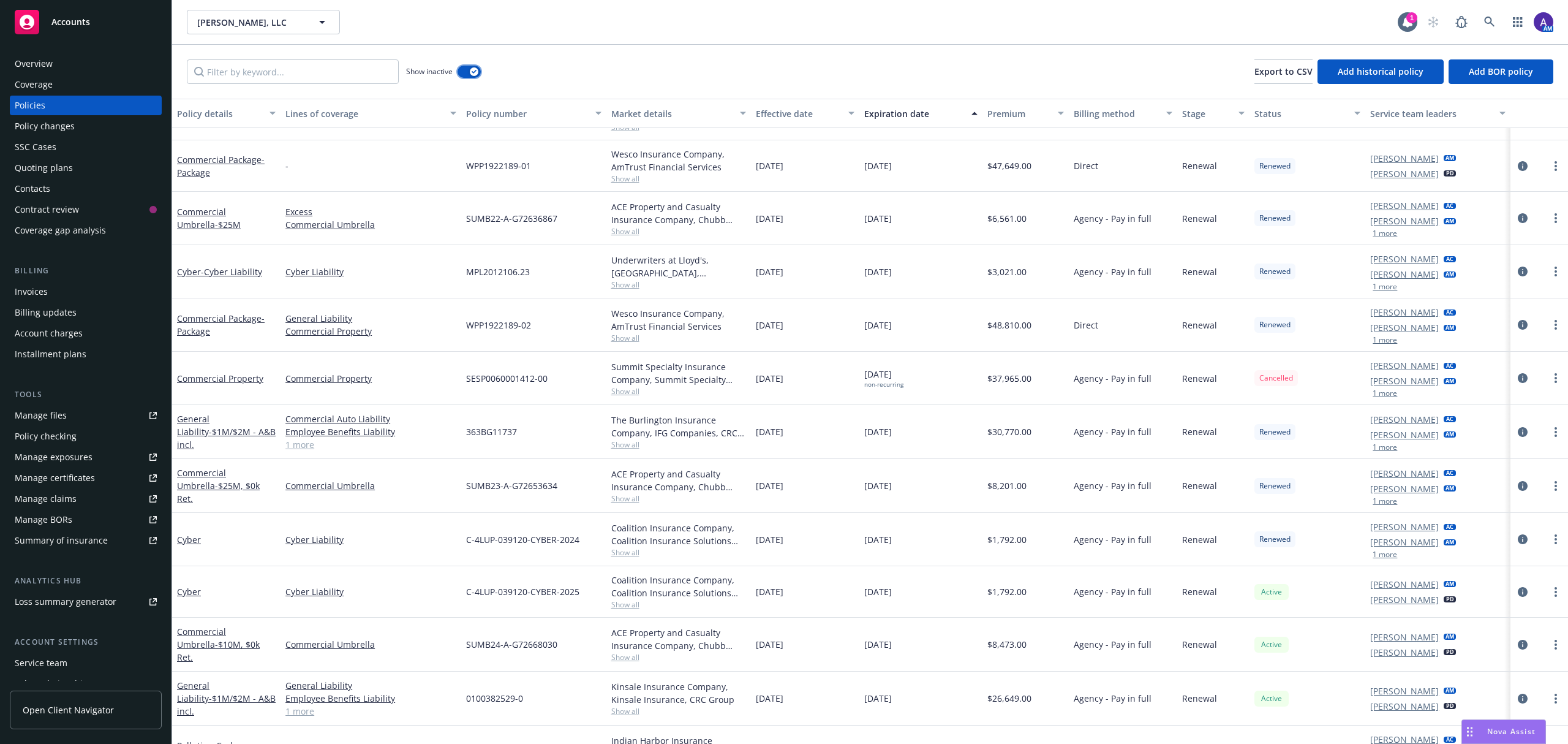
scroll to position [1054, 0]
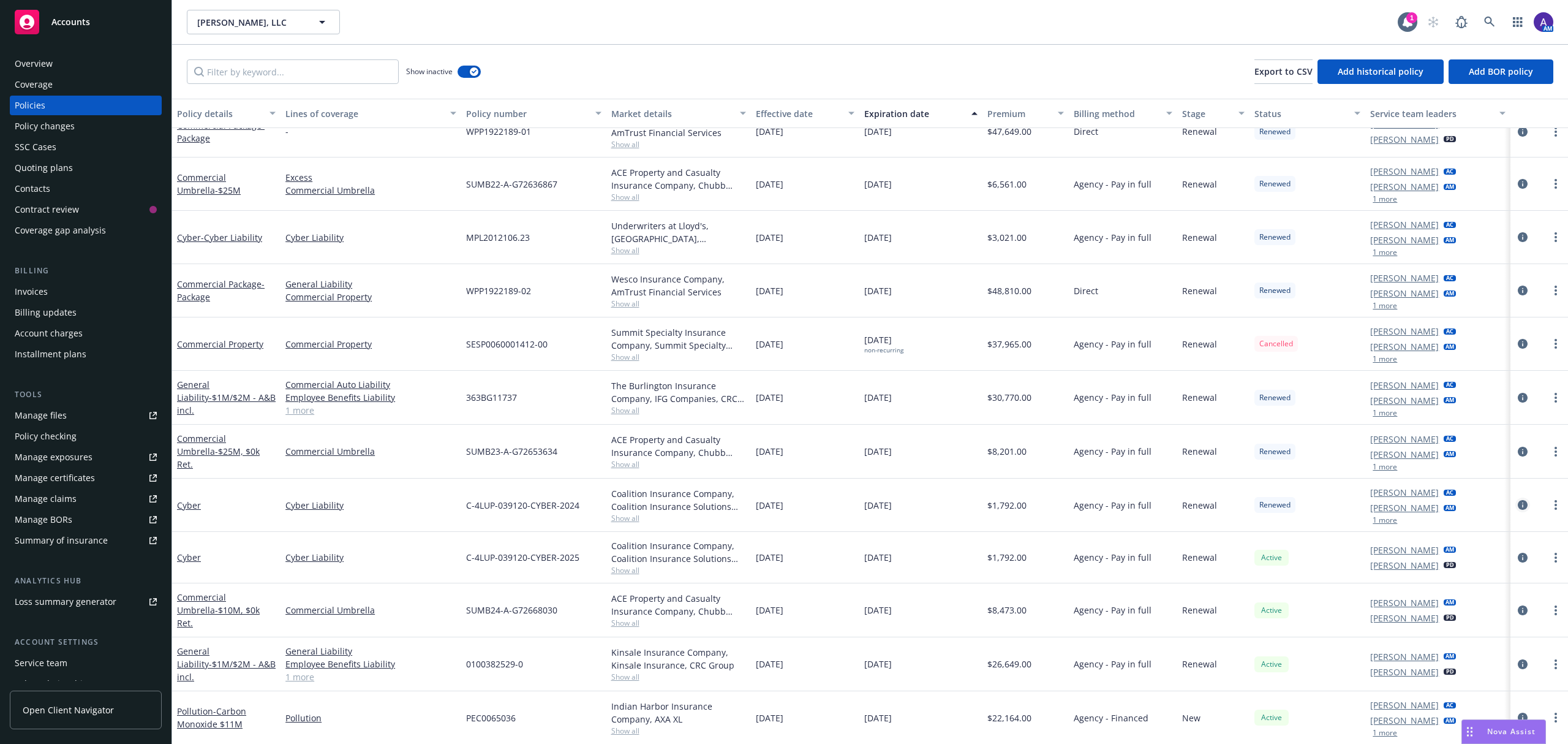
click at [1518, 506] on icon "circleInformation" at bounding box center [1522, 505] width 10 height 10
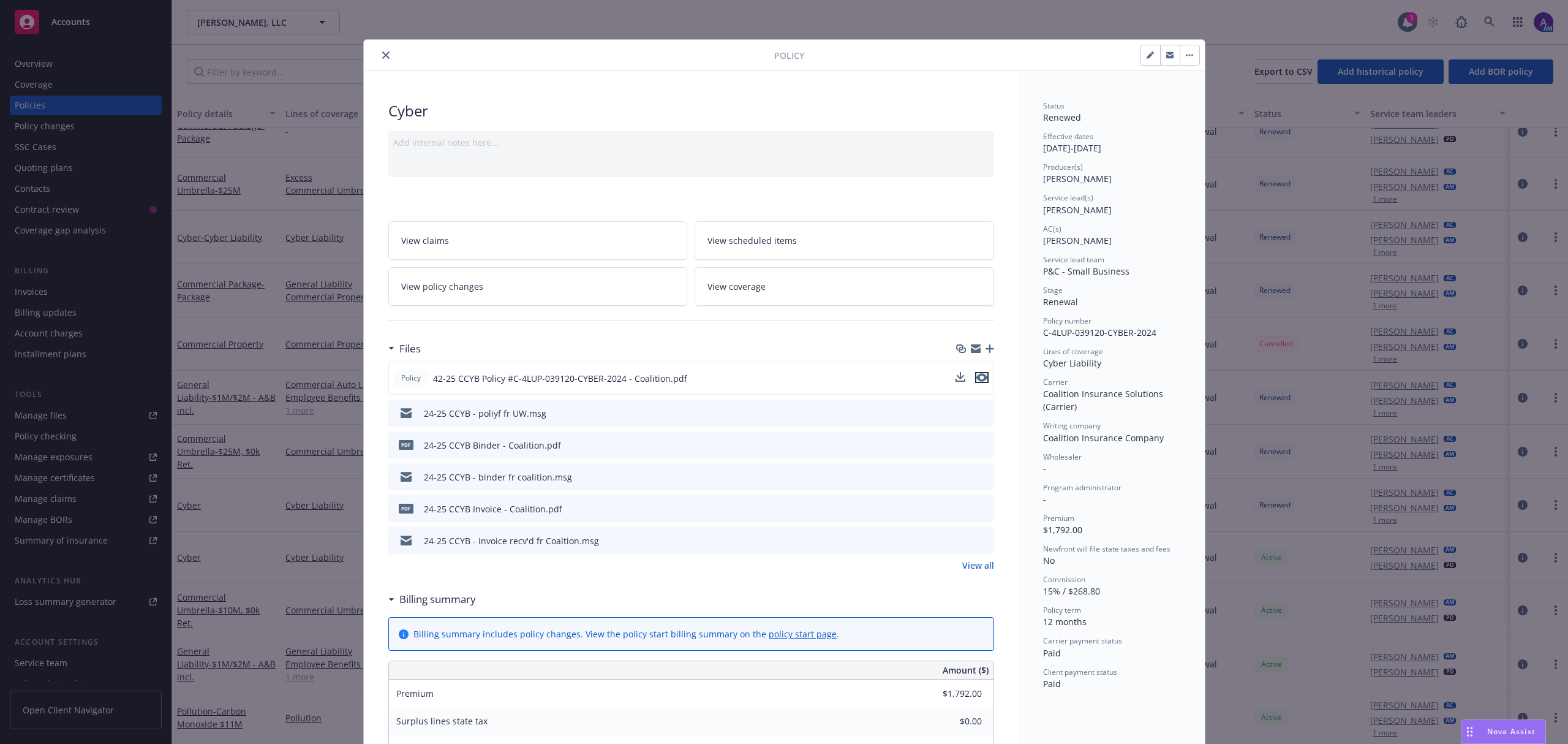
click at [976, 377] on icon "preview file" at bounding box center [982, 377] width 11 height 8
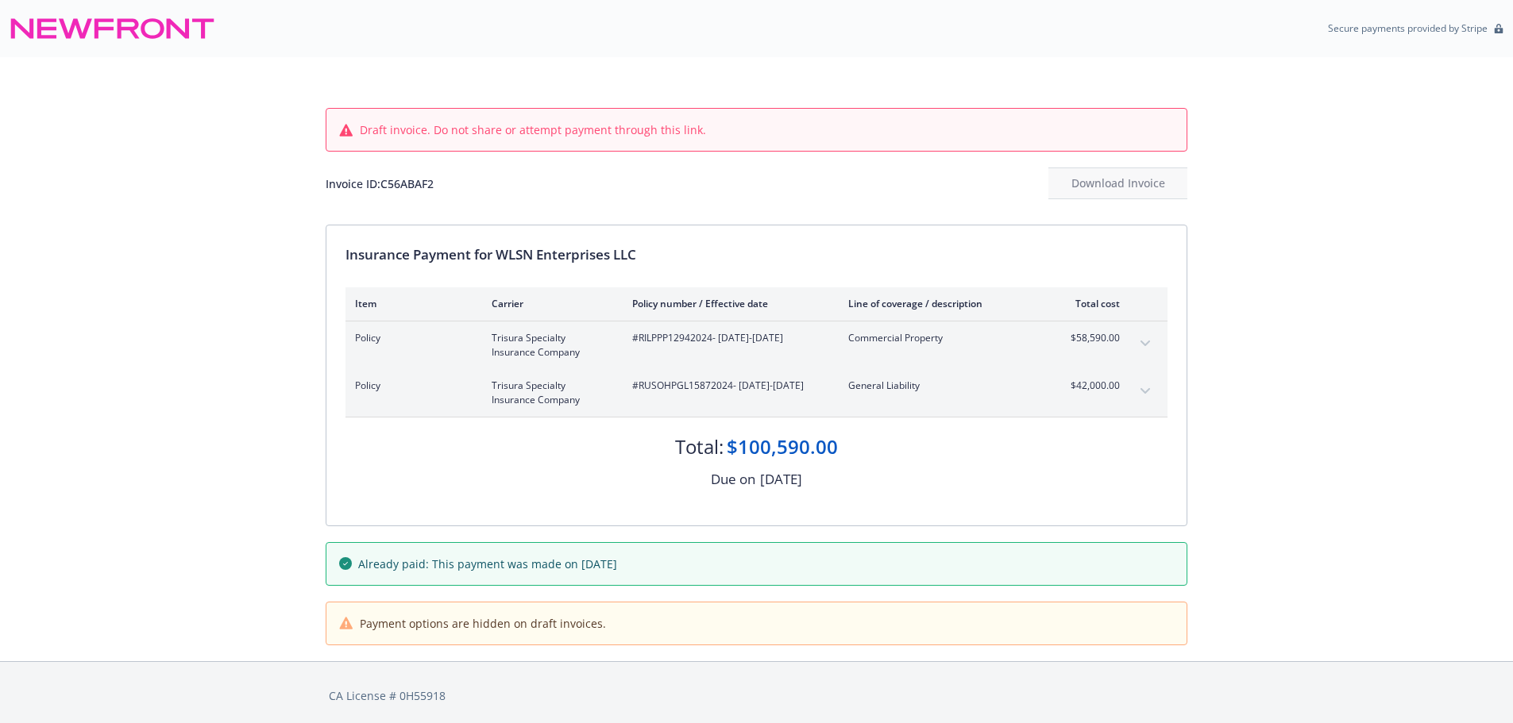
click at [1145, 391] on icon "expand content" at bounding box center [1145, 391] width 10 height 6
